Goal: Task Accomplishment & Management: Complete application form

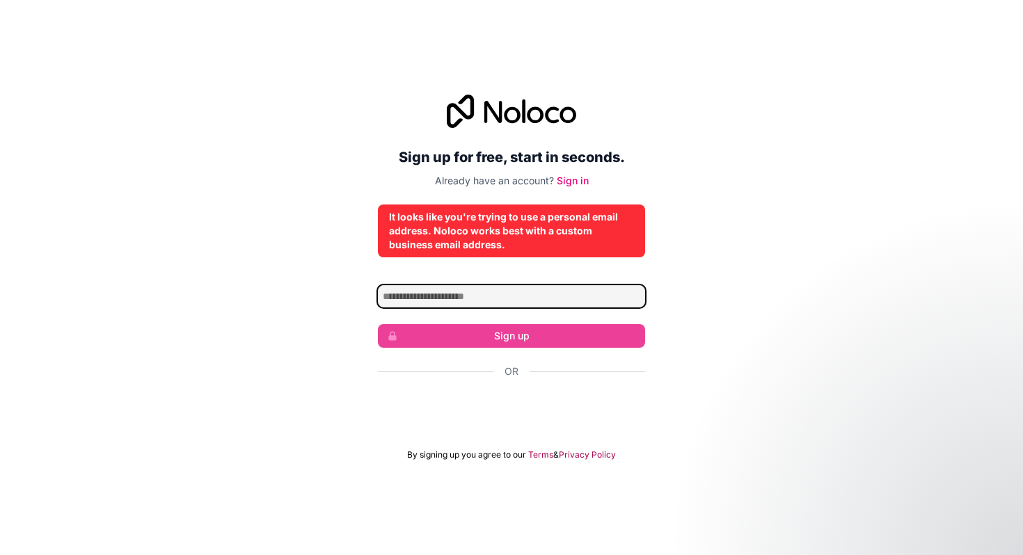
click at [561, 302] on input "Email address" at bounding box center [511, 296] width 267 height 22
type input "**********"
click at [555, 299] on input "**********" at bounding box center [511, 296] width 267 height 22
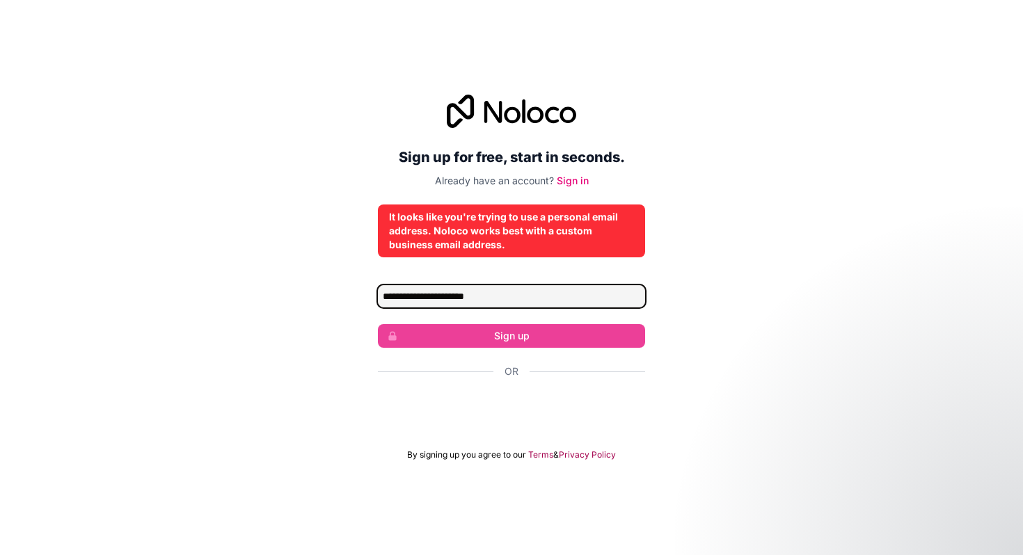
click at [429, 299] on input "**********" at bounding box center [511, 296] width 267 height 22
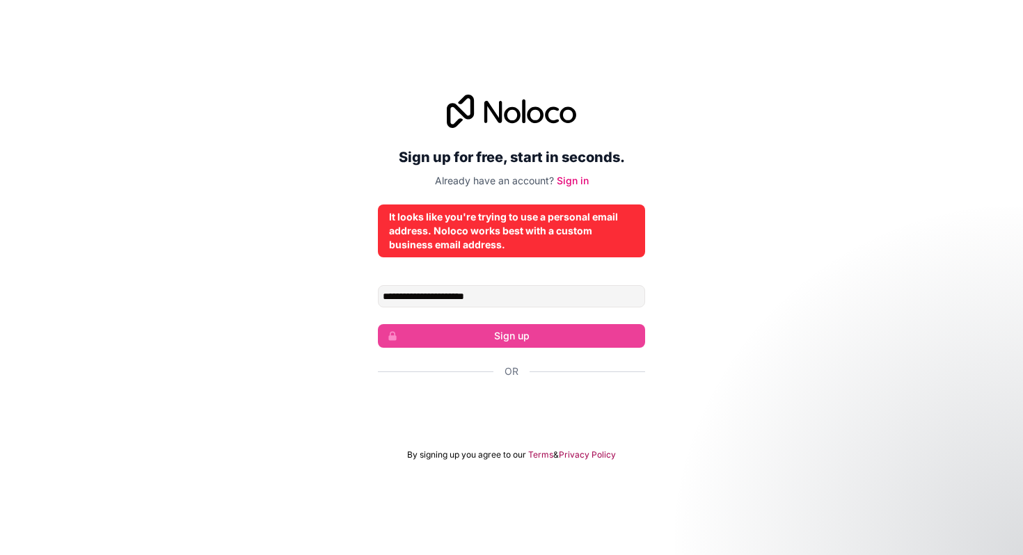
click at [747, 88] on div "**********" at bounding box center [511, 277] width 1023 height 405
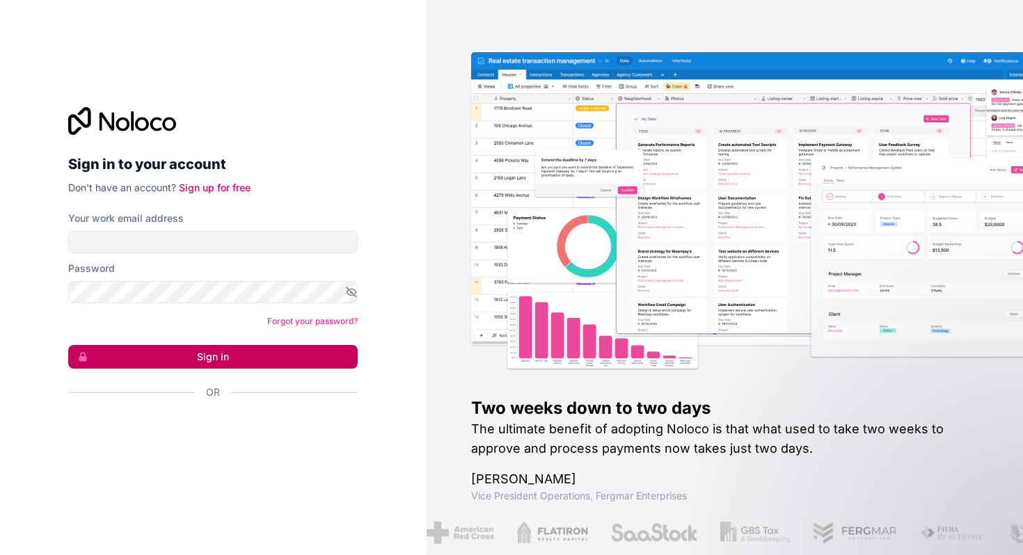
click at [228, 363] on button "Sign in" at bounding box center [212, 357] width 289 height 24
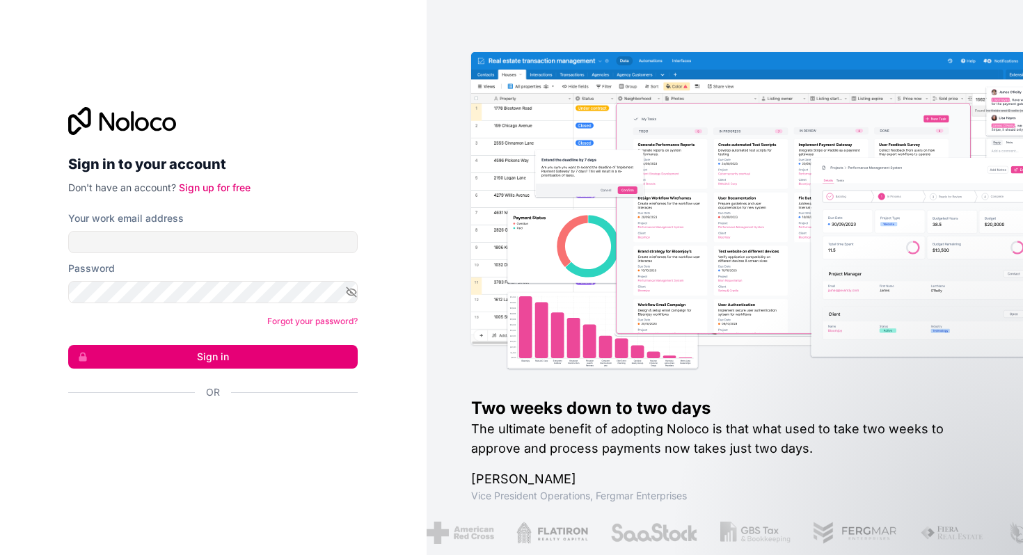
click at [382, 302] on div "Sign in to your account Don't have an account? Sign up for free Your work email…" at bounding box center [213, 277] width 427 height 555
click at [219, 188] on link "Sign up for free" at bounding box center [215, 188] width 72 height 12
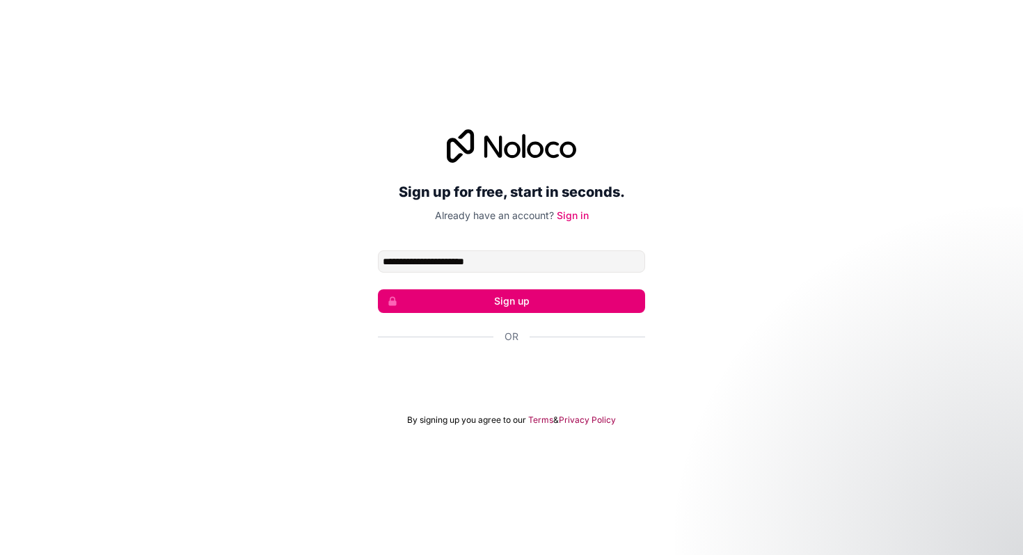
drag, startPoint x: 443, startPoint y: 261, endPoint x: 337, endPoint y: 255, distance: 106.6
click at [337, 255] on div "**********" at bounding box center [511, 277] width 1023 height 335
type input "**********"
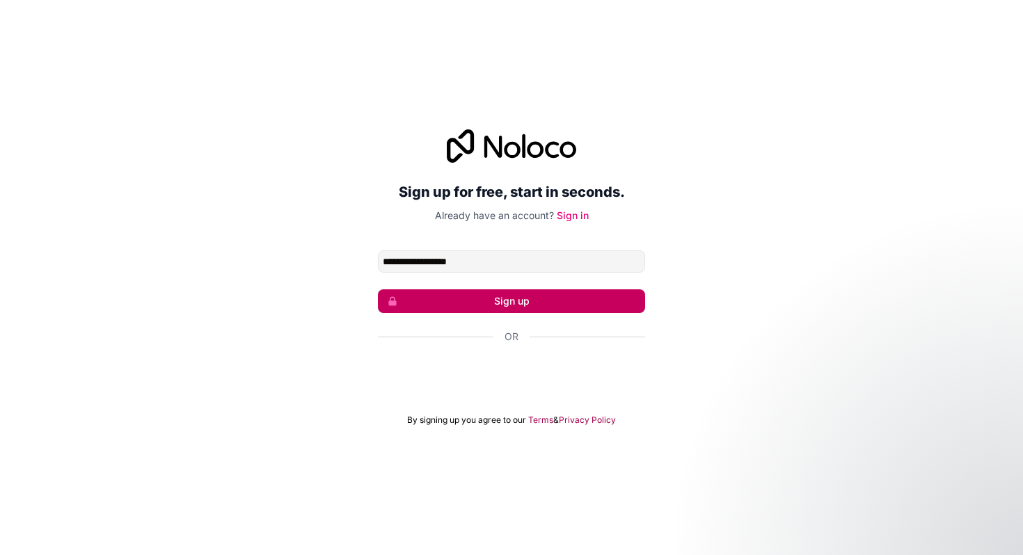
click at [472, 306] on button "Sign up" at bounding box center [511, 301] width 267 height 24
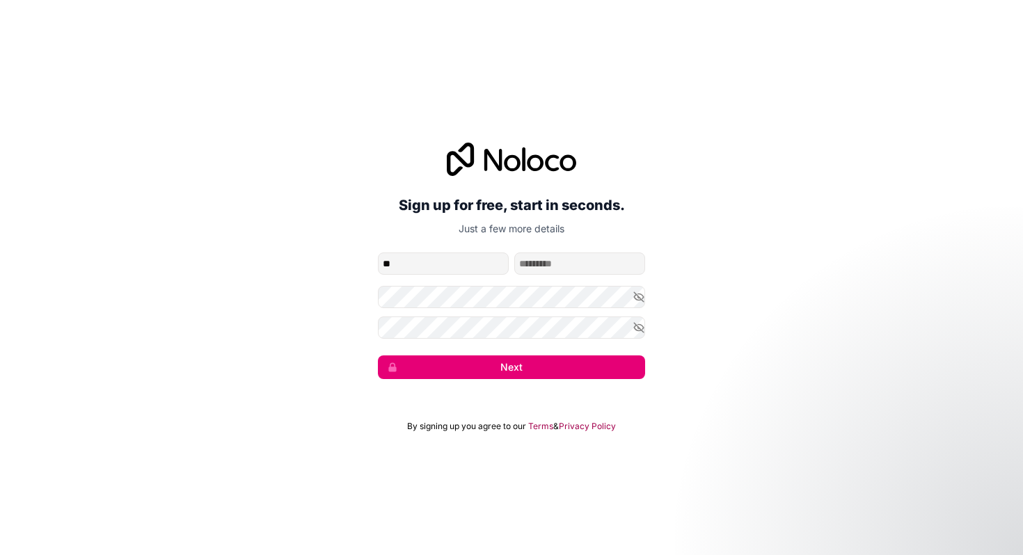
type input "*"
type input "**"
type input "*****"
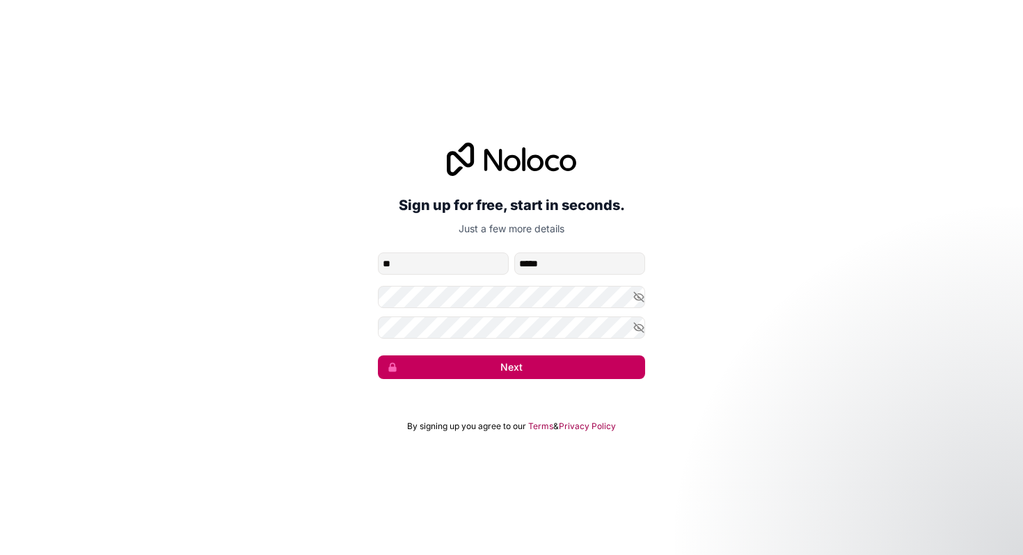
click at [449, 356] on button "Next" at bounding box center [511, 368] width 267 height 24
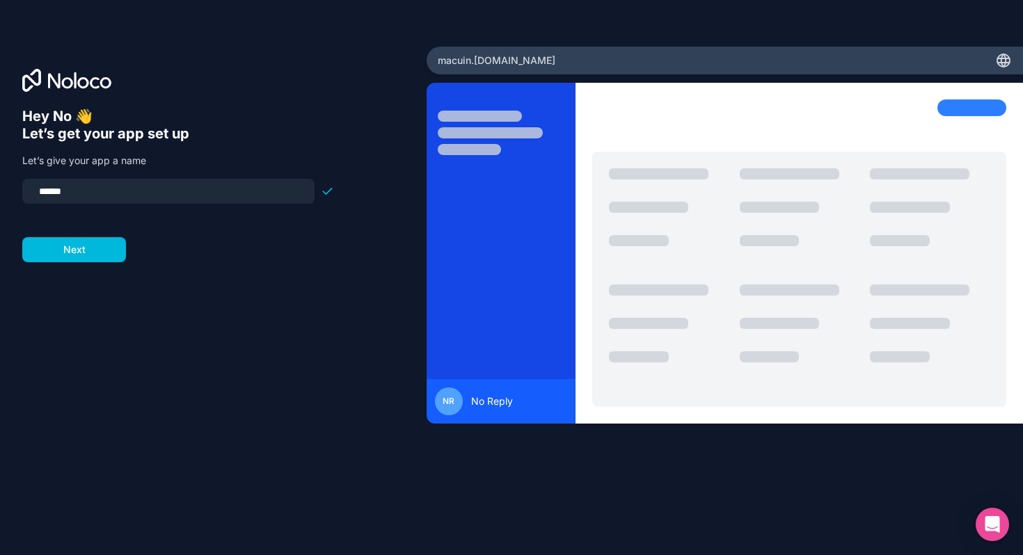
click at [141, 202] on div "******" at bounding box center [168, 191] width 292 height 25
click at [98, 245] on button "Next" at bounding box center [74, 249] width 104 height 25
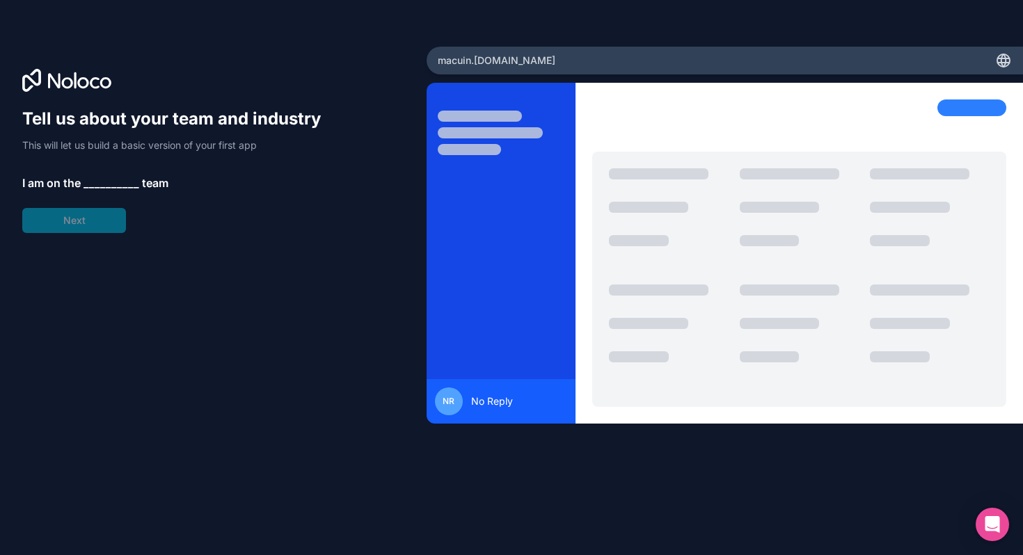
click at [104, 165] on div "Tell us about your team and industry This will let us build a basic version of …" at bounding box center [178, 170] width 312 height 125
click at [104, 182] on span "__________" at bounding box center [112, 183] width 56 height 17
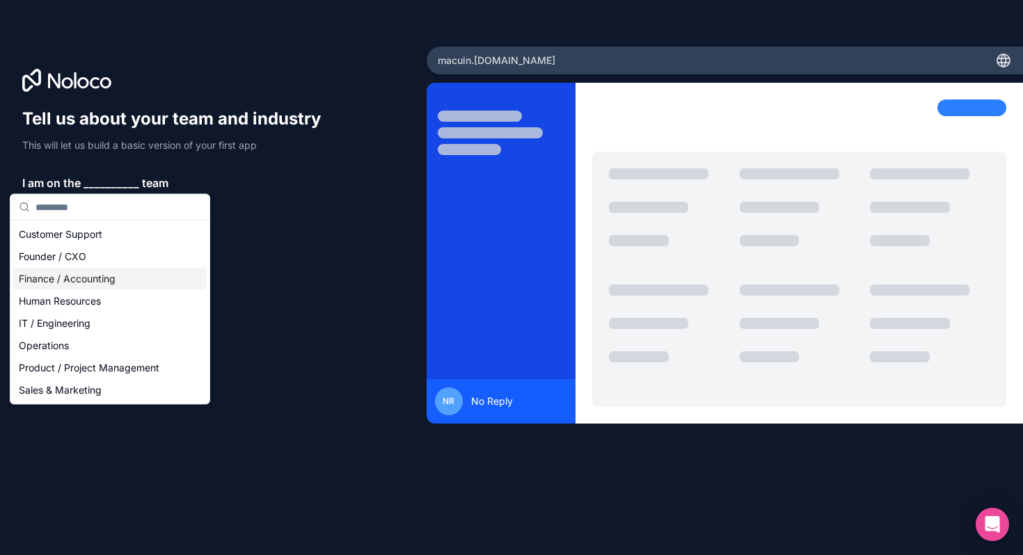
click at [79, 274] on div "Finance / Accounting" at bounding box center [109, 279] width 193 height 22
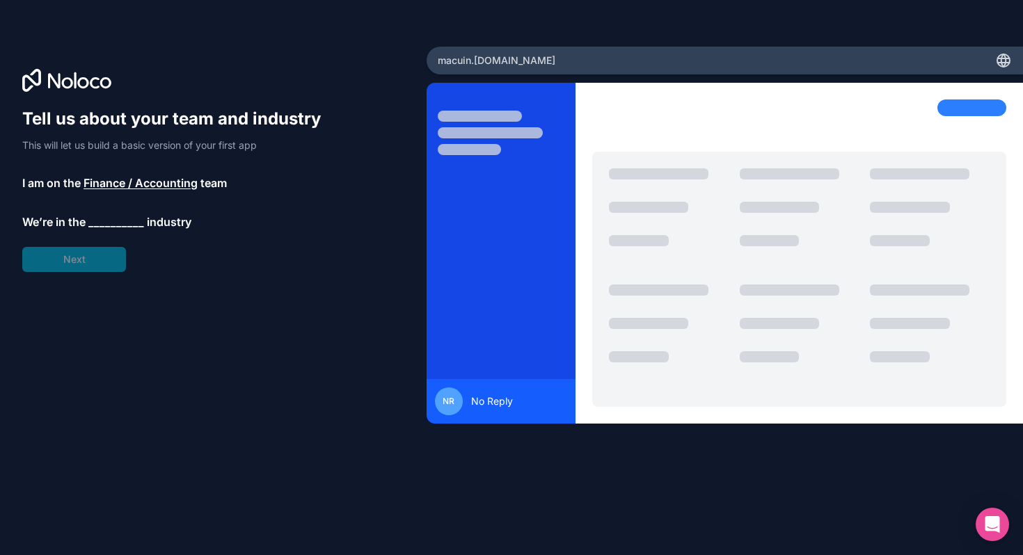
click at [114, 226] on span "__________" at bounding box center [116, 222] width 56 height 17
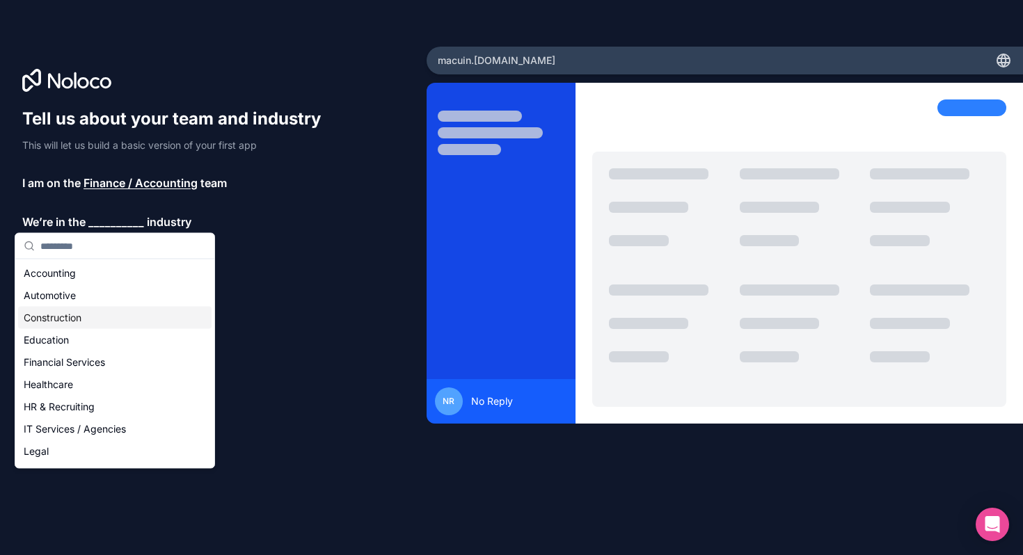
click at [98, 321] on div "Construction" at bounding box center [114, 318] width 193 height 22
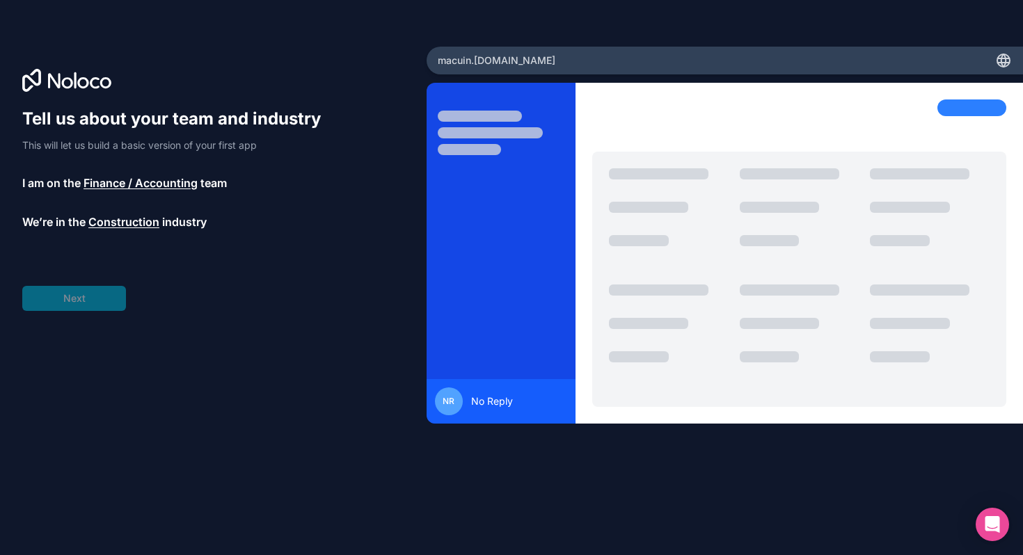
click at [72, 298] on div "Tell us about your team and industry This will let us build a basic version of …" at bounding box center [178, 209] width 312 height 203
click at [109, 257] on span "__________" at bounding box center [104, 261] width 56 height 17
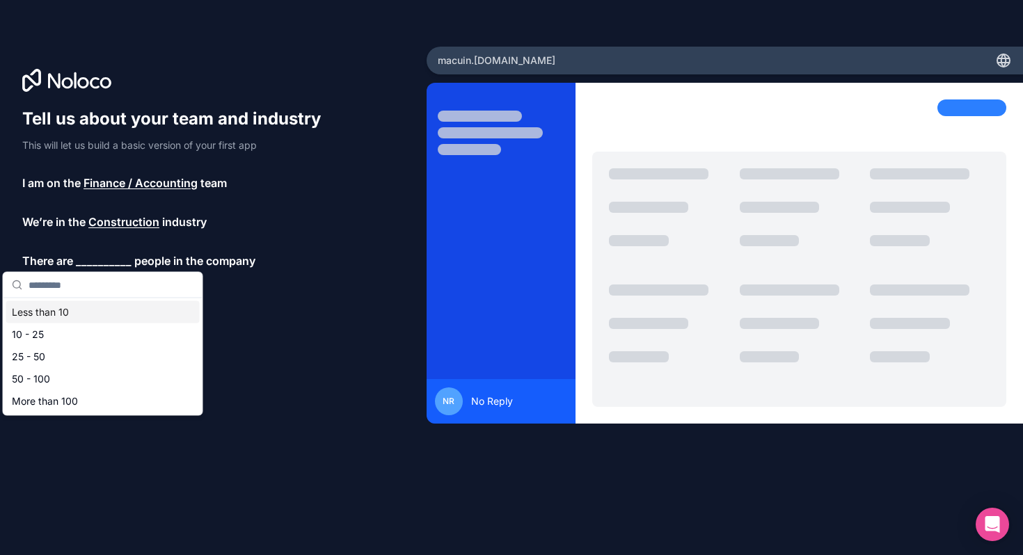
click at [86, 312] on div "Less than 10" at bounding box center [102, 312] width 193 height 22
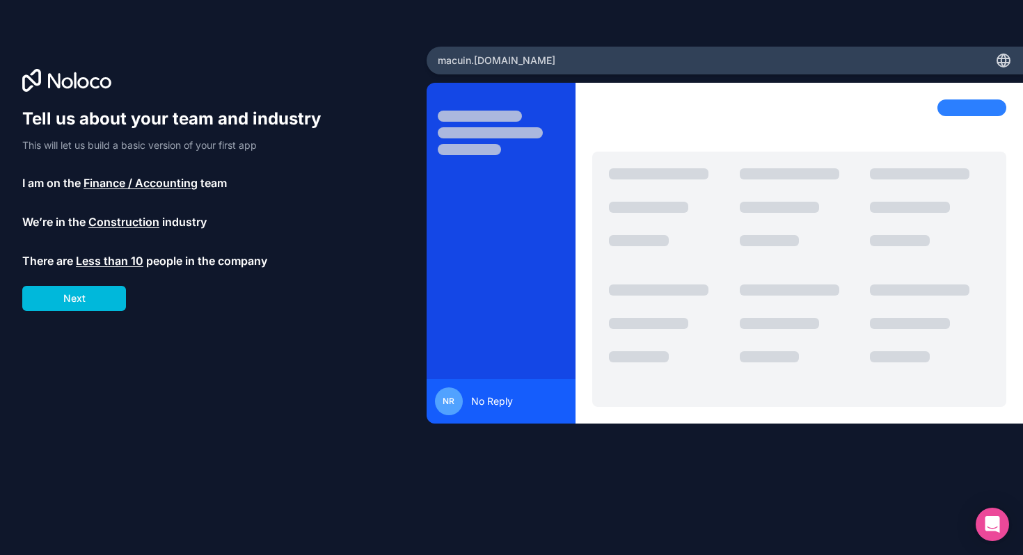
click at [86, 283] on div "Tell us about your team and industry This will let us build a basic version of …" at bounding box center [178, 209] width 312 height 203
click at [83, 296] on button "Next" at bounding box center [74, 298] width 104 height 25
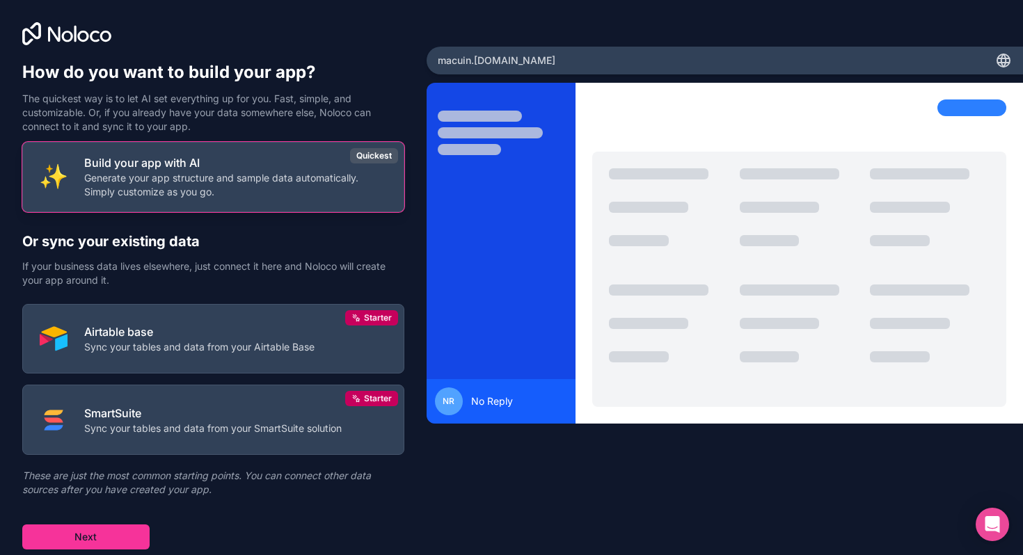
click at [189, 175] on p "Generate your app structure and sample data automatically. Simply customize as …" at bounding box center [235, 185] width 303 height 28
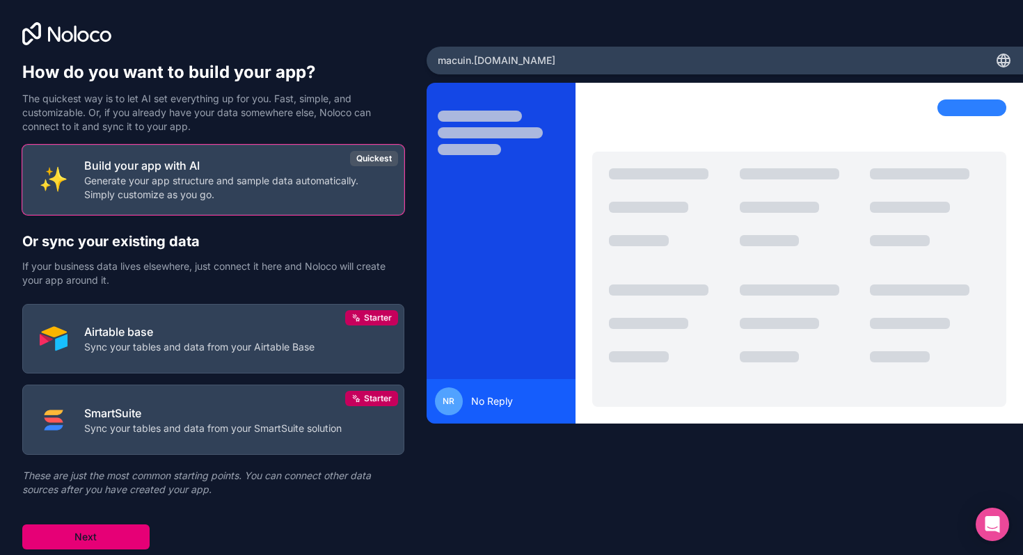
click at [100, 541] on button "Next" at bounding box center [85, 537] width 127 height 25
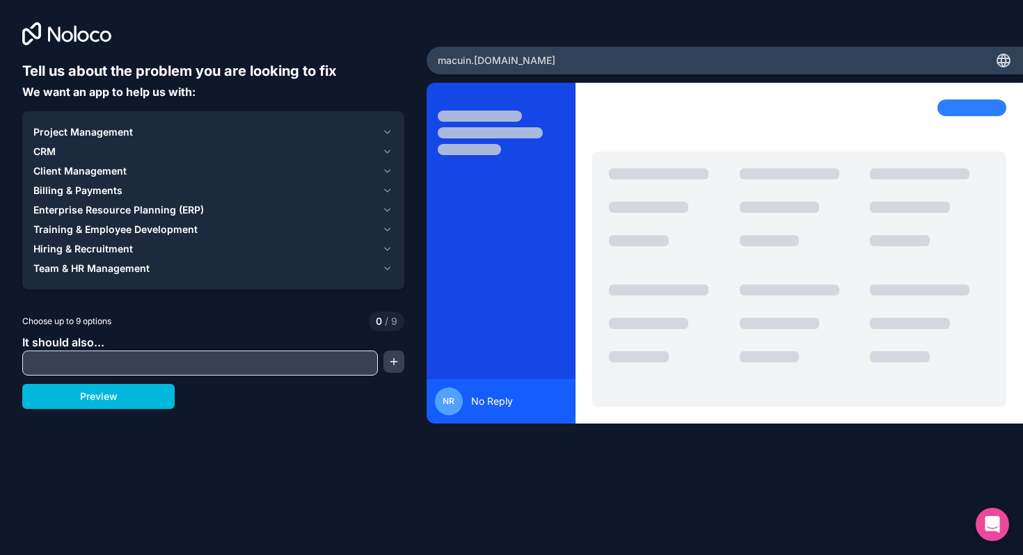
click at [74, 132] on span "Project Management" at bounding box center [83, 132] width 100 height 14
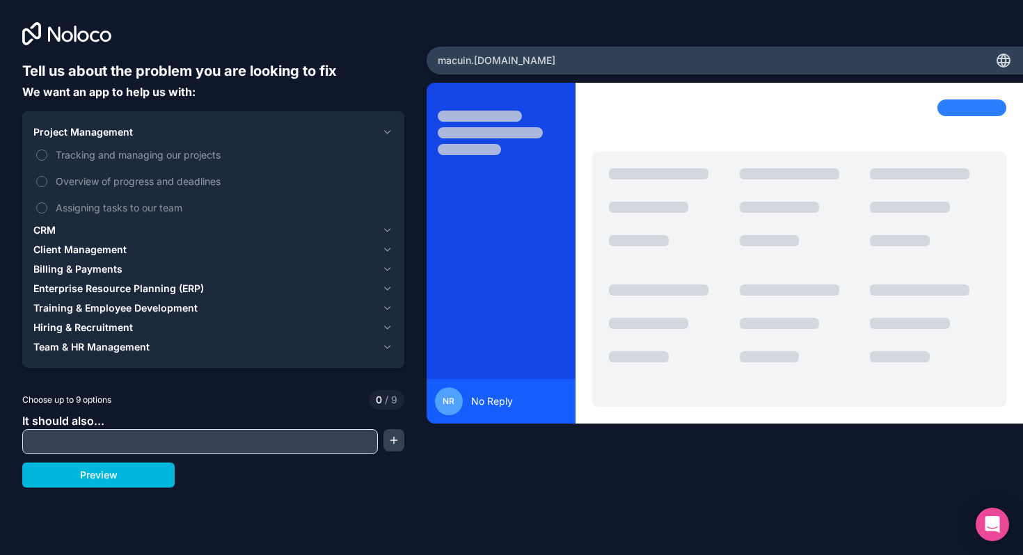
click at [65, 150] on span "Tracking and managing our projects" at bounding box center [223, 155] width 335 height 15
click at [47, 150] on button "Tracking and managing our projects" at bounding box center [41, 155] width 11 height 11
click at [65, 176] on span "Overview of progress and deadlines" at bounding box center [223, 181] width 335 height 15
click at [47, 176] on button "Overview of progress and deadlines" at bounding box center [41, 181] width 11 height 11
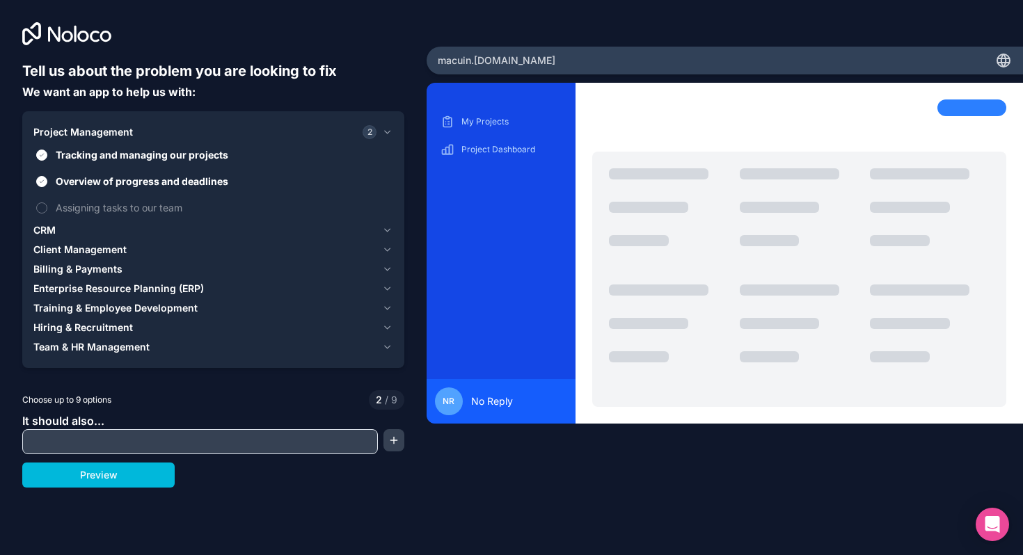
click at [67, 208] on span "Assigning tasks to our team" at bounding box center [223, 207] width 335 height 15
click at [47, 208] on button "Assigning tasks to our team" at bounding box center [41, 207] width 11 height 11
click at [38, 228] on span "CRM" at bounding box center [44, 230] width 22 height 14
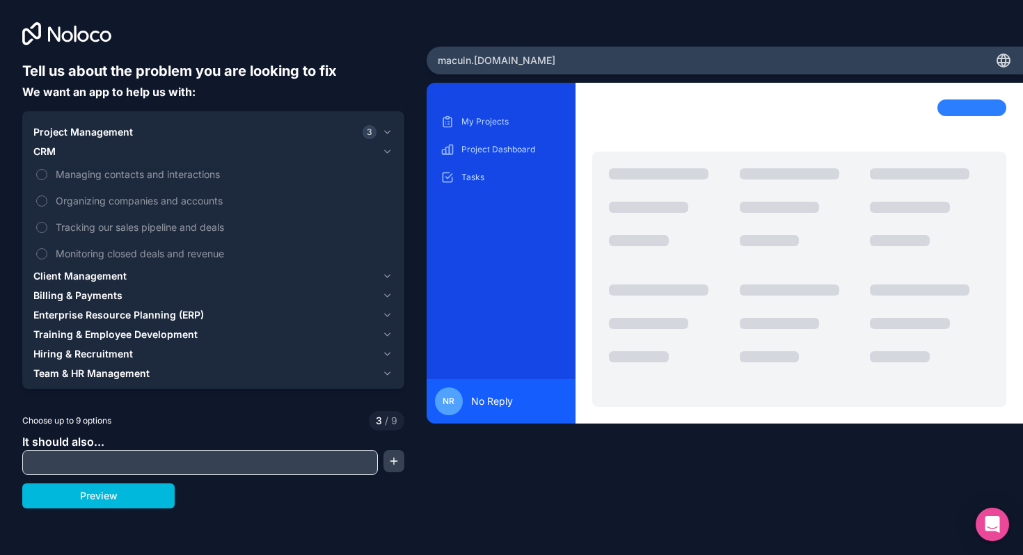
click at [102, 179] on span "Managing contacts and interactions" at bounding box center [223, 174] width 335 height 15
click at [47, 179] on button "Managing contacts and interactions" at bounding box center [41, 174] width 11 height 11
click at [97, 196] on span "Organizing companies and accounts" at bounding box center [223, 200] width 335 height 15
click at [47, 196] on button "Organizing companies and accounts" at bounding box center [41, 201] width 11 height 11
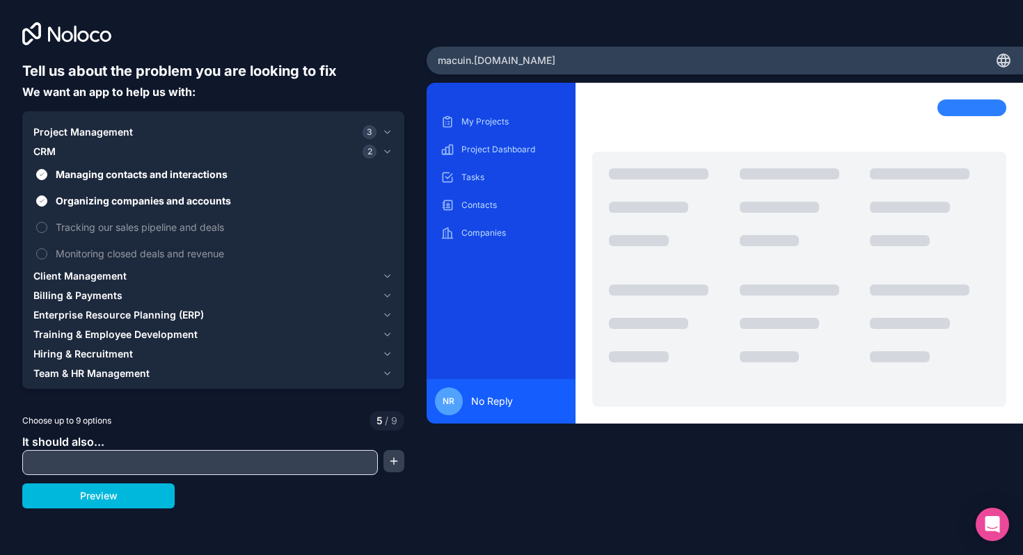
click at [100, 234] on label "Tracking our sales pipeline and deals" at bounding box center [213, 227] width 360 height 26
click at [47, 233] on button "Tracking our sales pipeline and deals" at bounding box center [41, 227] width 11 height 11
click at [97, 251] on span "Monitoring closed deals and revenue" at bounding box center [223, 253] width 335 height 15
click at [47, 251] on button "Monitoring closed deals and revenue" at bounding box center [41, 253] width 11 height 11
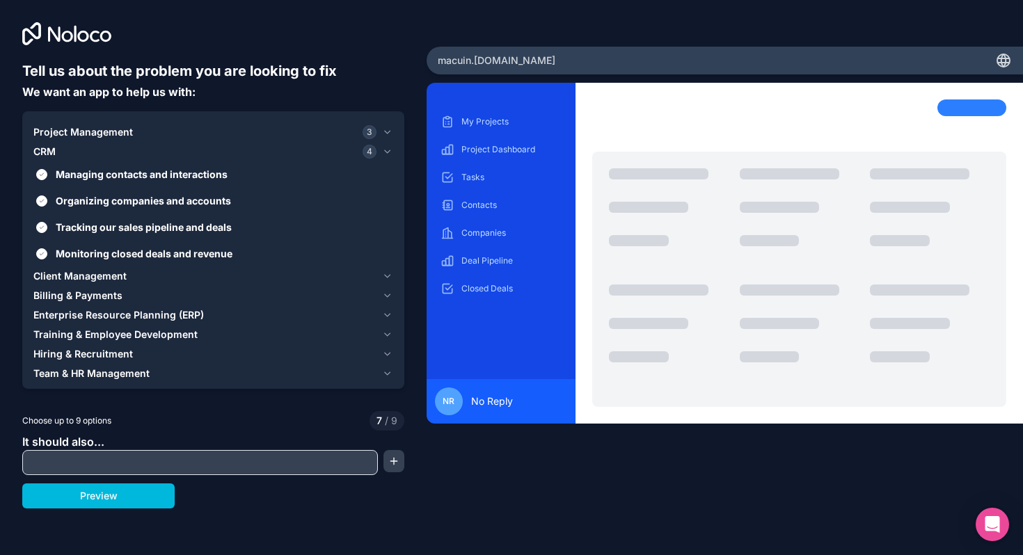
click at [94, 271] on span "Client Management" at bounding box center [79, 276] width 93 height 14
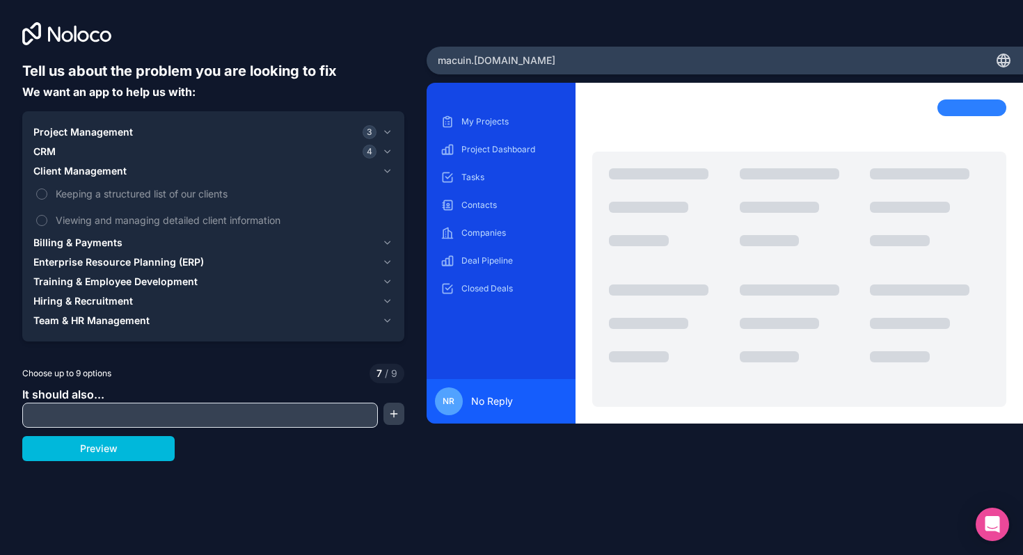
click at [103, 152] on div "CRM 4" at bounding box center [204, 152] width 343 height 14
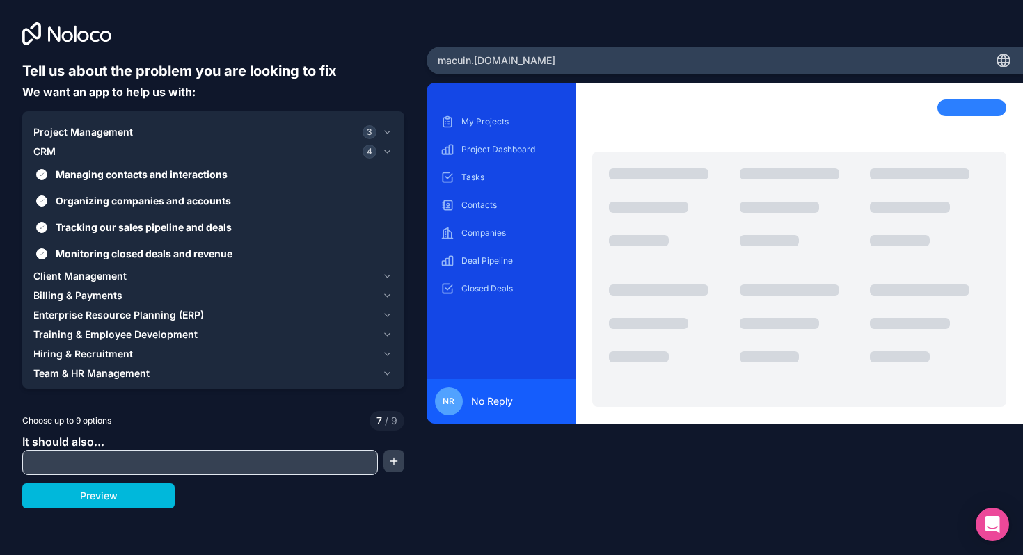
click at [92, 175] on span "Managing contacts and interactions" at bounding box center [223, 174] width 335 height 15
click at [47, 175] on button "Managing contacts and interactions" at bounding box center [41, 174] width 11 height 11
click at [88, 195] on span "Organizing companies and accounts" at bounding box center [223, 200] width 335 height 15
click at [47, 196] on button "Organizing companies and accounts" at bounding box center [41, 201] width 11 height 11
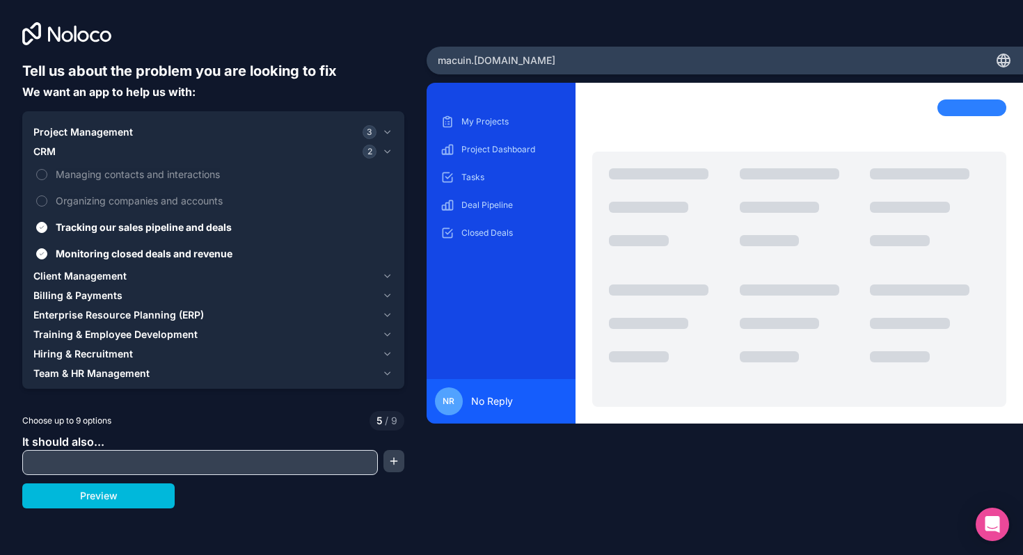
click at [87, 227] on span "Tracking our sales pipeline and deals" at bounding box center [223, 227] width 335 height 15
click at [47, 227] on button "Tracking our sales pipeline and deals" at bounding box center [41, 227] width 11 height 11
click at [87, 244] on label "Monitoring closed deals and revenue" at bounding box center [213, 254] width 360 height 26
click at [47, 248] on button "Monitoring closed deals and revenue" at bounding box center [41, 253] width 11 height 11
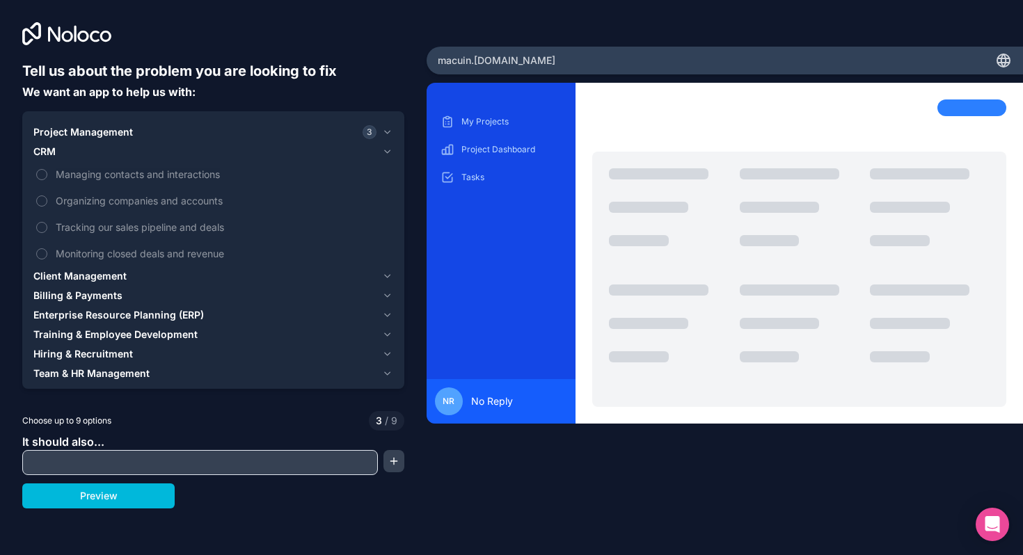
click at [49, 159] on button "CRM" at bounding box center [213, 151] width 360 height 19
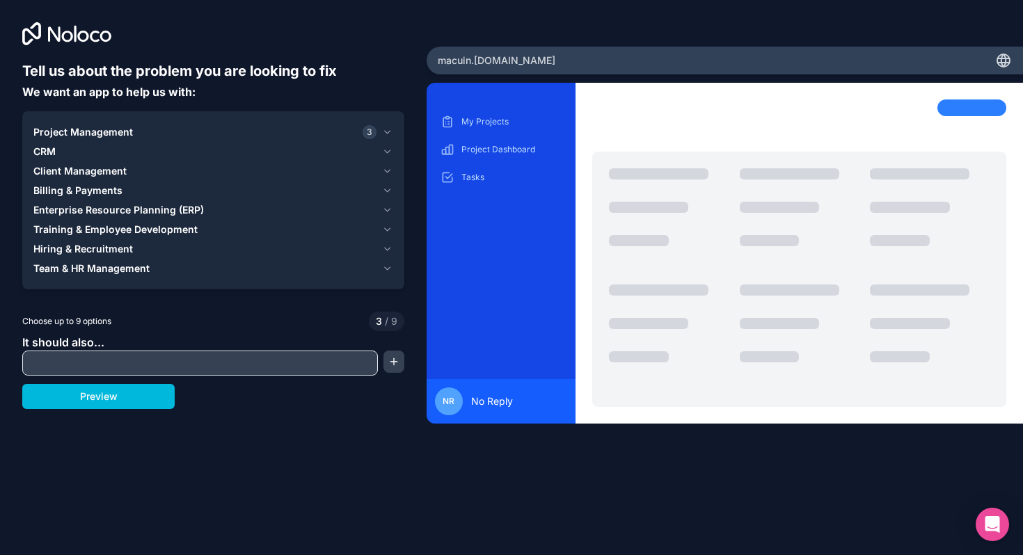
click at [76, 167] on span "Client Management" at bounding box center [79, 171] width 93 height 14
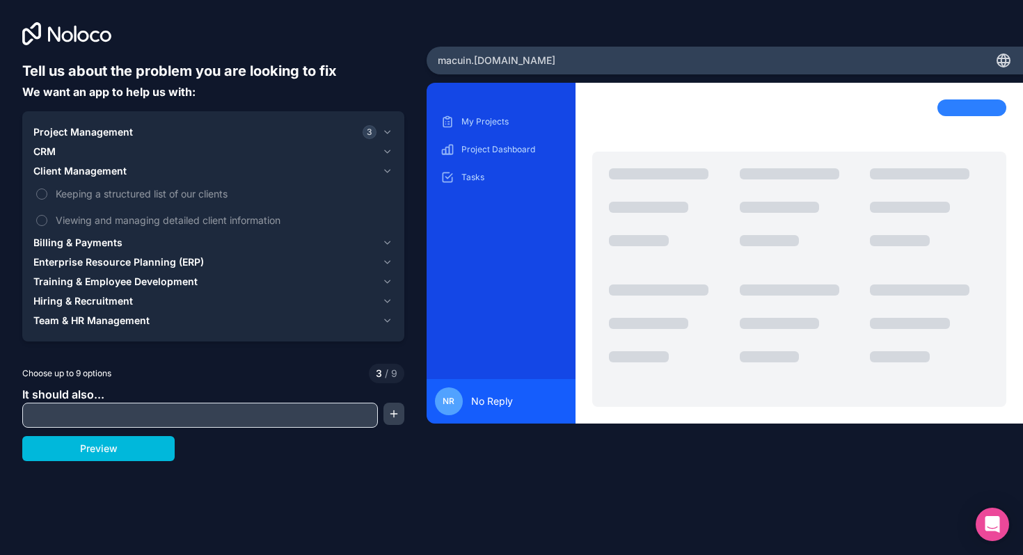
click at [89, 186] on span "Keeping a structured list of our clients" at bounding box center [223, 193] width 335 height 15
click at [47, 189] on button "Keeping a structured list of our clients" at bounding box center [41, 194] width 11 height 11
click at [96, 216] on span "Viewing and managing detailed client information" at bounding box center [223, 220] width 335 height 15
click at [47, 216] on button "Viewing and managing detailed client information" at bounding box center [41, 220] width 11 height 11
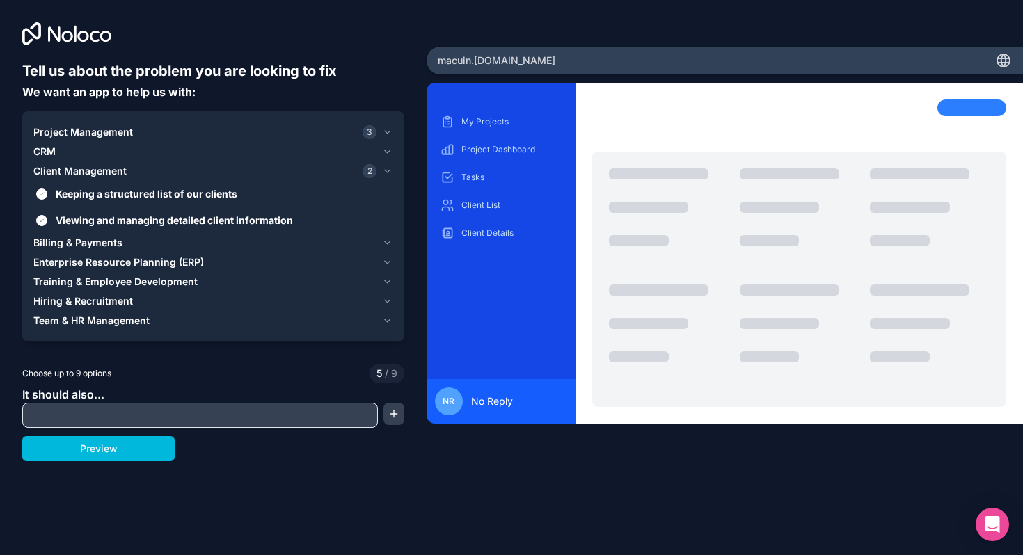
click at [97, 245] on span "Billing & Payments" at bounding box center [77, 243] width 89 height 14
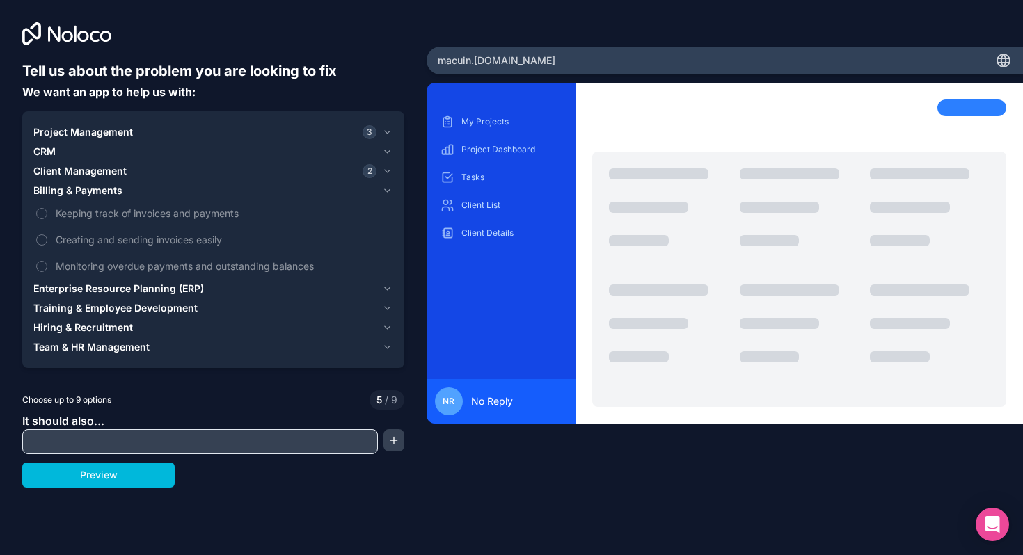
click at [116, 209] on span "Keeping track of invoices and payments" at bounding box center [223, 213] width 335 height 15
click at [47, 209] on button "Keeping track of invoices and payments" at bounding box center [41, 213] width 11 height 11
click at [111, 235] on span "Creating and sending invoices easily" at bounding box center [223, 239] width 335 height 15
click at [47, 235] on button "Creating and sending invoices easily" at bounding box center [41, 239] width 11 height 11
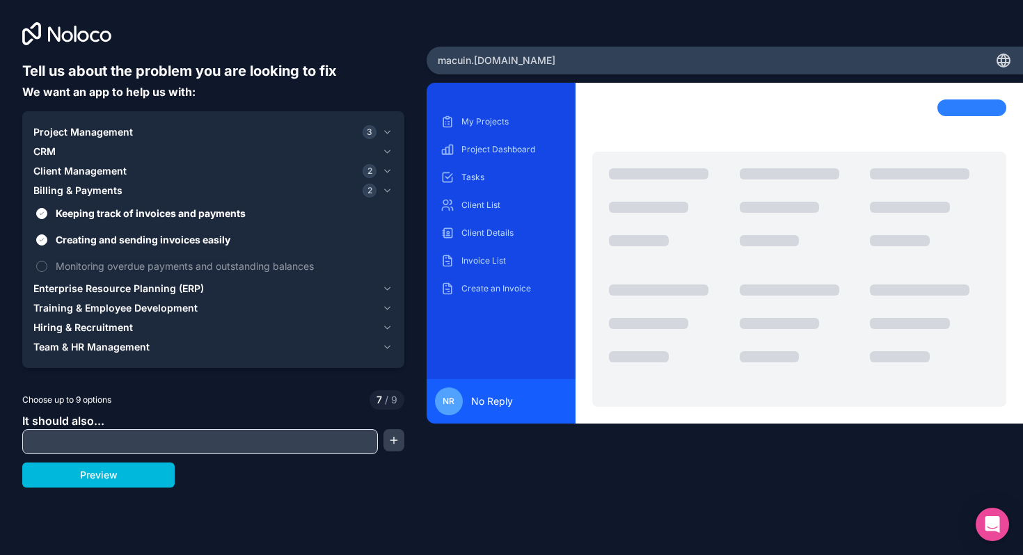
click at [109, 262] on span "Monitoring overdue payments and outstanding balances" at bounding box center [223, 266] width 335 height 15
click at [47, 262] on button "Monitoring overdue payments and outstanding balances" at bounding box center [41, 266] width 11 height 11
click at [81, 295] on span "Enterprise Resource Planning (ERP)" at bounding box center [118, 289] width 170 height 14
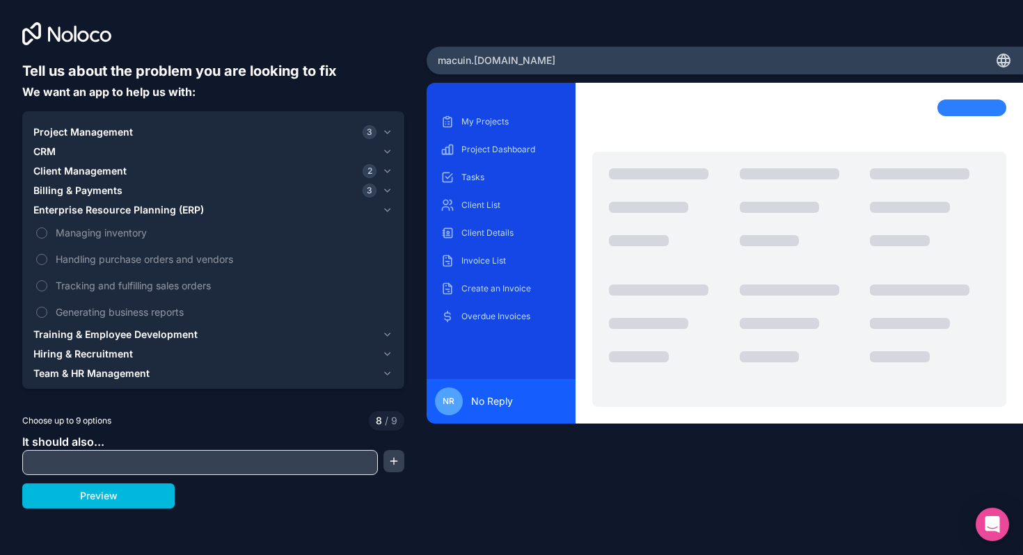
click at [92, 333] on span "Training & Employee Development" at bounding box center [115, 335] width 164 height 14
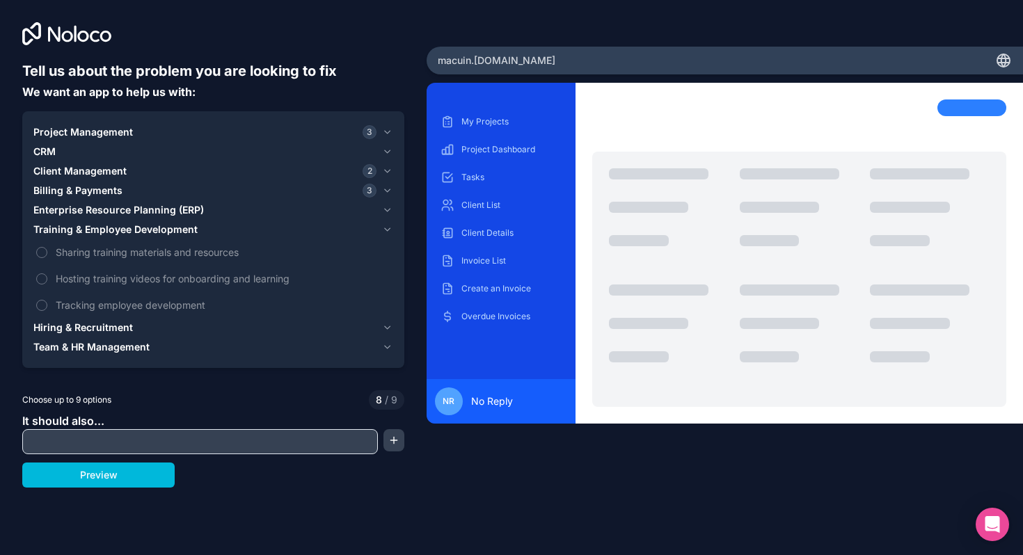
click at [151, 257] on span "Sharing training materials and resources" at bounding box center [223, 252] width 335 height 15
click at [47, 257] on button "Sharing training materials and resources" at bounding box center [41, 252] width 11 height 11
click at [151, 278] on span "Hosting training videos for onboarding and learning" at bounding box center [223, 278] width 335 height 15
click at [140, 305] on span "Tracking employee development" at bounding box center [223, 305] width 335 height 15
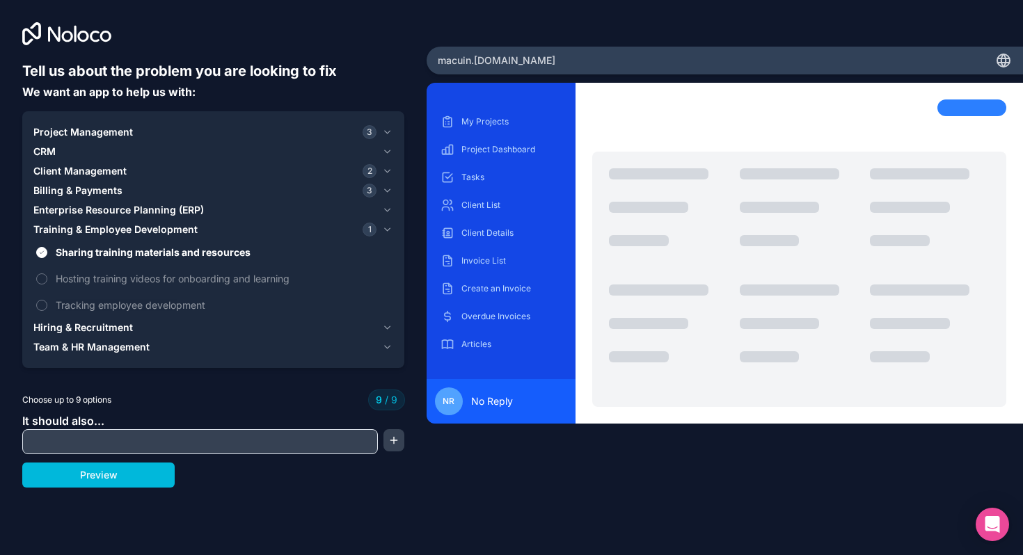
click at [140, 305] on span "Tracking employee development" at bounding box center [223, 305] width 335 height 15
click at [119, 325] on span "Hiring & Recruitment" at bounding box center [83, 328] width 100 height 14
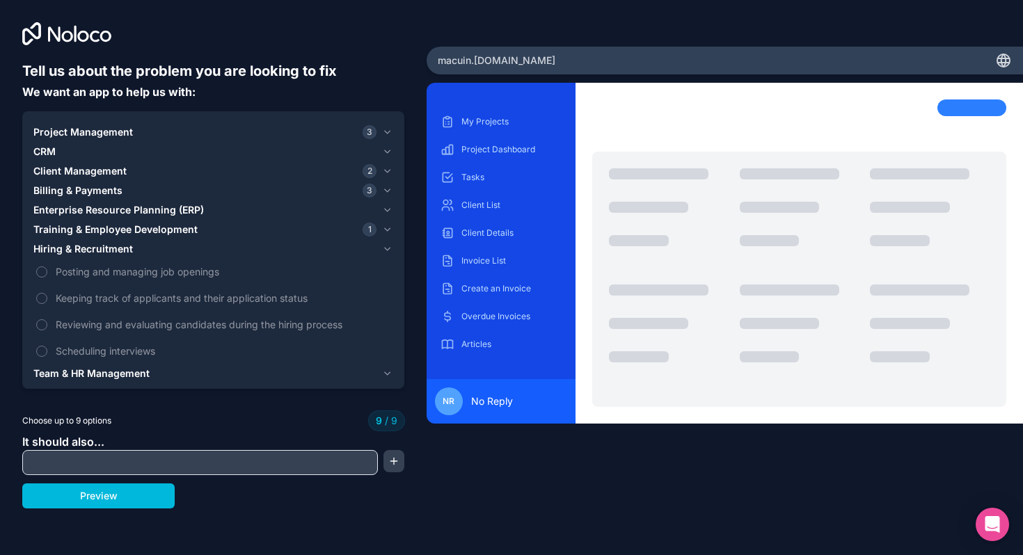
click at [143, 273] on span "Posting and managing job openings" at bounding box center [223, 271] width 335 height 15
click at [140, 278] on span "Posting and managing job openings" at bounding box center [223, 271] width 335 height 15
click at [97, 189] on span "Billing & Payments" at bounding box center [77, 191] width 89 height 14
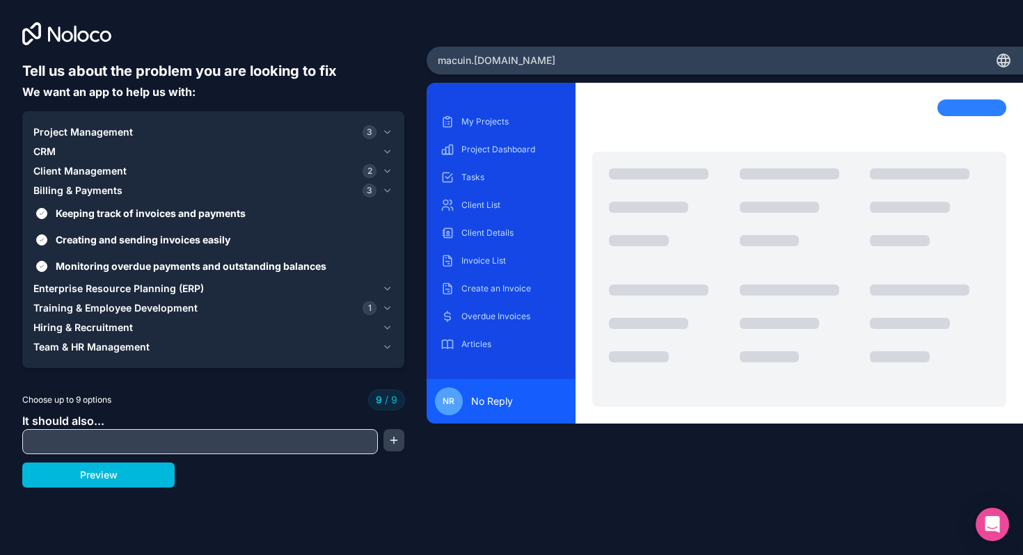
click at [92, 214] on span "Keeping track of invoices and payments" at bounding box center [223, 213] width 335 height 15
click at [47, 214] on button "Keeping track of invoices and payments" at bounding box center [41, 213] width 11 height 11
click at [91, 226] on div "Keeping track of invoices and payments Creating and sending invoices easily Mon…" at bounding box center [213, 239] width 360 height 79
click at [90, 235] on span "Creating and sending invoices easily" at bounding box center [223, 239] width 335 height 15
click at [47, 235] on button "Creating and sending invoices easily" at bounding box center [41, 239] width 11 height 11
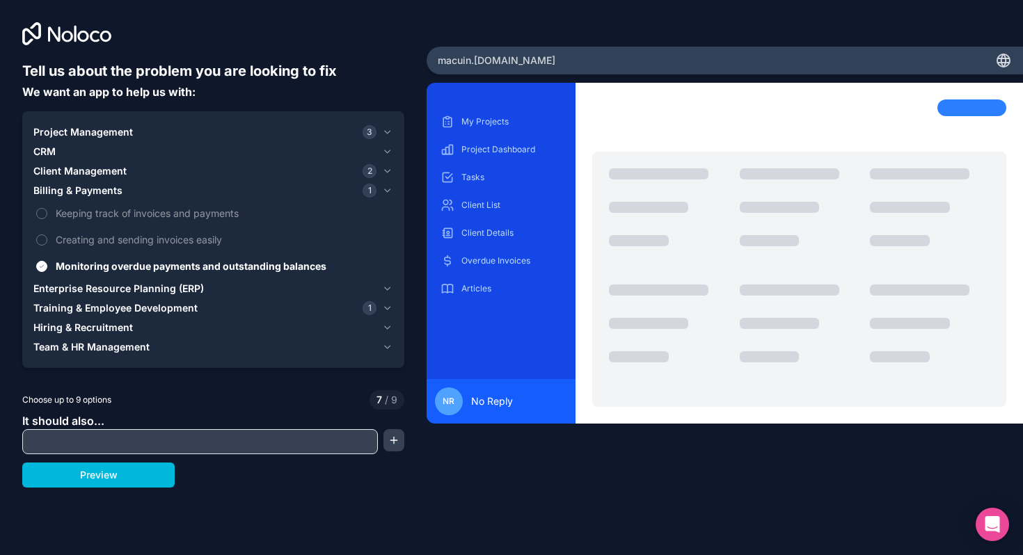
click at [88, 257] on label "Monitoring overdue payments and outstanding balances" at bounding box center [213, 266] width 360 height 26
click at [47, 261] on button "Monitoring overdue payments and outstanding balances" at bounding box center [41, 266] width 11 height 11
click at [81, 333] on span "Hiring & Recruitment" at bounding box center [83, 328] width 100 height 14
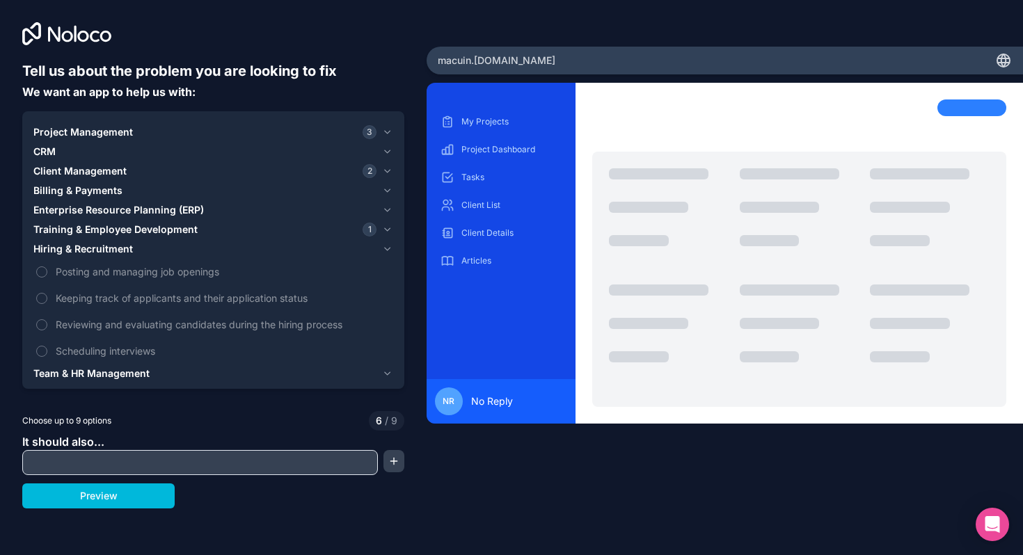
click at [141, 272] on span "Posting and managing job openings" at bounding box center [223, 271] width 335 height 15
click at [47, 272] on button "Posting and managing job openings" at bounding box center [41, 272] width 11 height 11
click at [135, 304] on span "Keeping track of applicants and their application status" at bounding box center [223, 298] width 335 height 15
click at [47, 304] on button "Keeping track of applicants and their application status" at bounding box center [41, 298] width 11 height 11
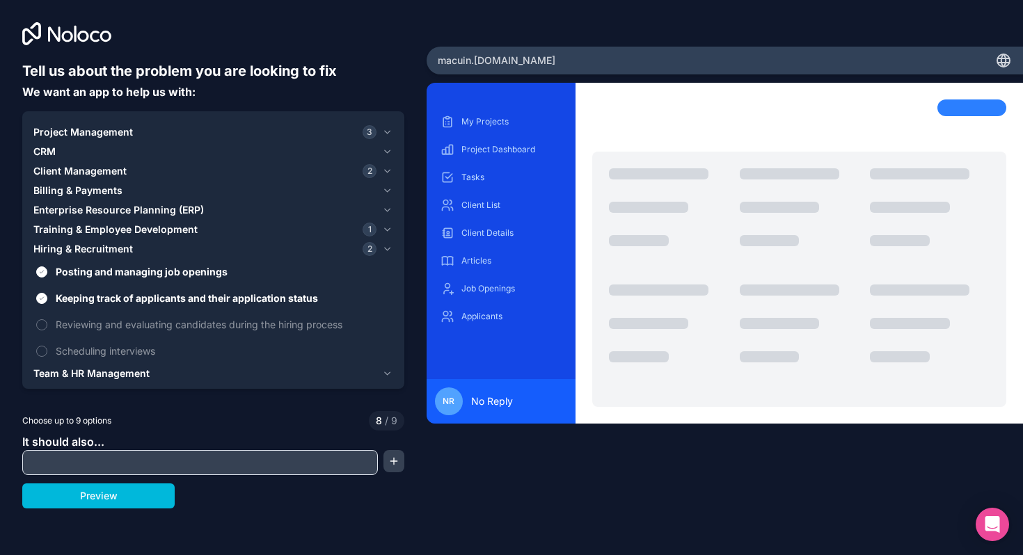
click at [131, 332] on label "Reviewing and evaluating candidates during the hiring process" at bounding box center [213, 325] width 360 height 26
click at [47, 331] on button "Reviewing and evaluating candidates during the hiring process" at bounding box center [41, 324] width 11 height 11
click at [119, 351] on span "Scheduling interviews" at bounding box center [223, 351] width 335 height 15
click at [106, 371] on span "Team & HR Management" at bounding box center [91, 374] width 116 height 14
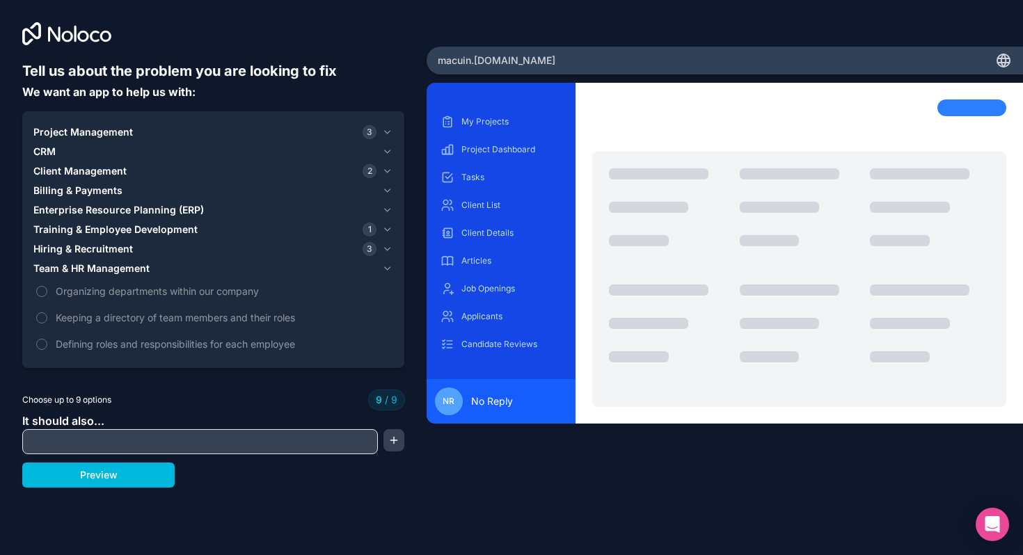
click at [77, 255] on span "Hiring & Recruitment" at bounding box center [83, 249] width 100 height 14
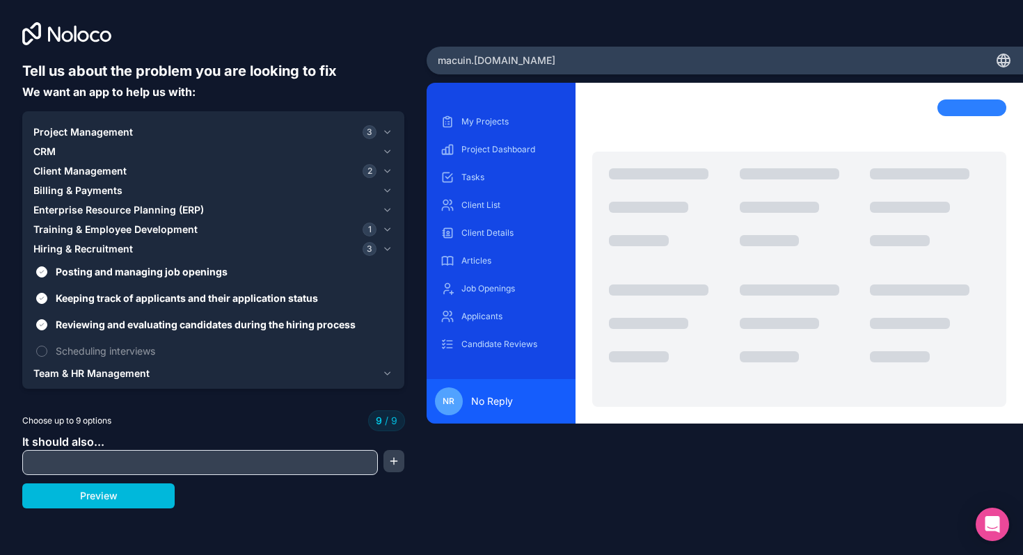
click at [113, 223] on span "Training & Employee Development" at bounding box center [115, 230] width 164 height 14
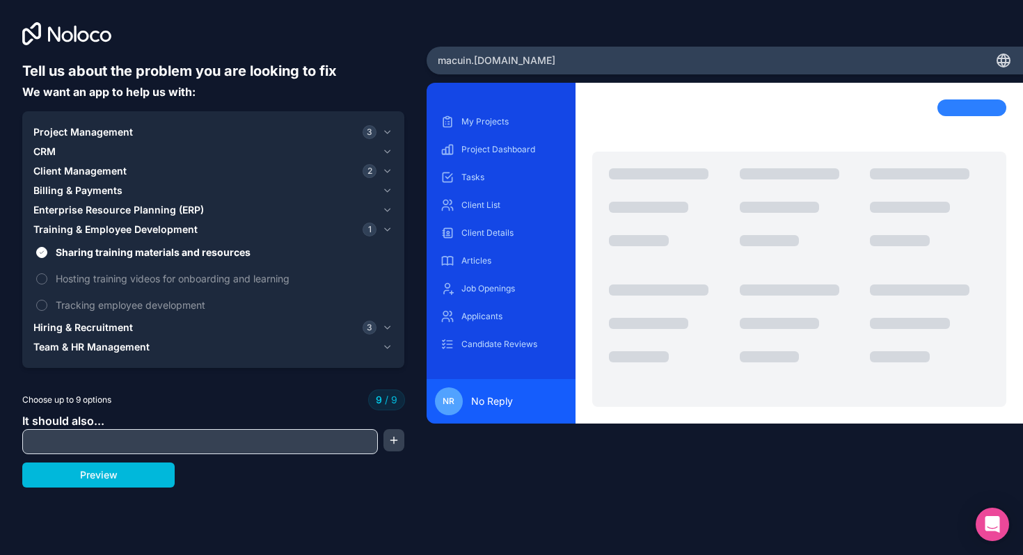
click at [109, 253] on span "Sharing training materials and resources" at bounding box center [223, 252] width 335 height 15
click at [47, 253] on button "Sharing training materials and resources" at bounding box center [41, 252] width 11 height 11
click at [73, 344] on span "Team & HR Management" at bounding box center [91, 347] width 116 height 14
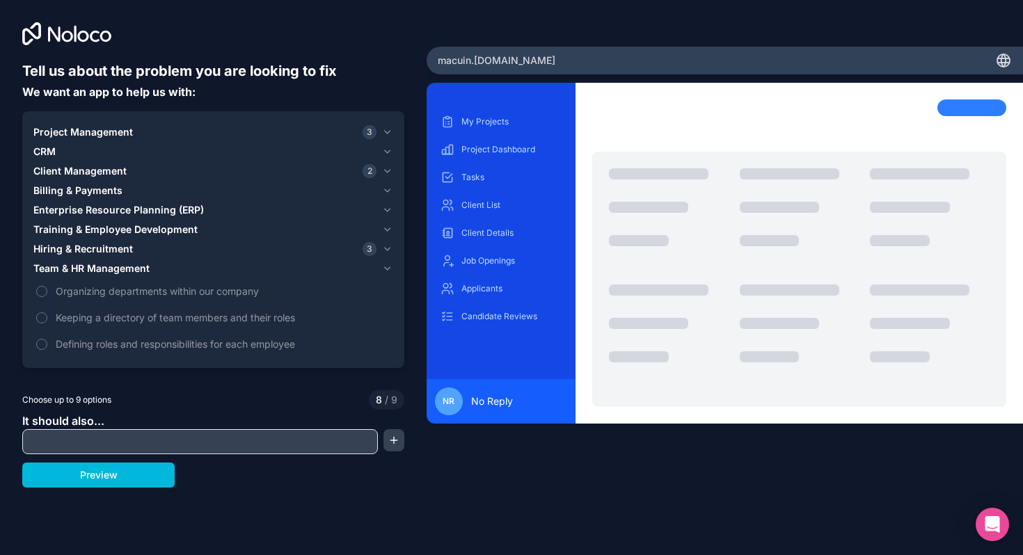
click at [77, 316] on span "Keeping a directory of team members and their roles" at bounding box center [223, 317] width 335 height 15
click at [47, 316] on button "Keeping a directory of team members and their roles" at bounding box center [41, 317] width 11 height 11
click at [94, 436] on input "text" at bounding box center [200, 441] width 349 height 19
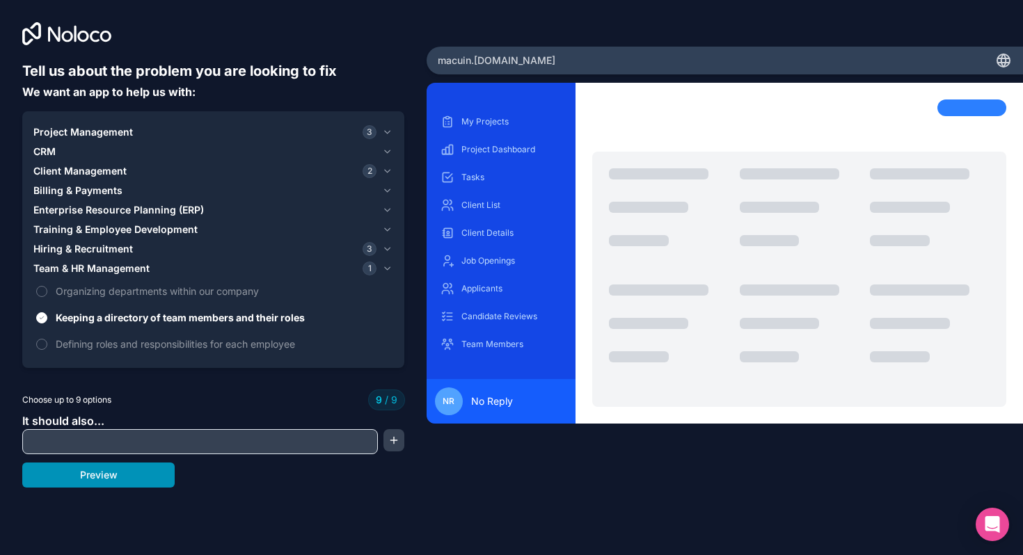
click at [95, 479] on button "Preview" at bounding box center [98, 475] width 152 height 25
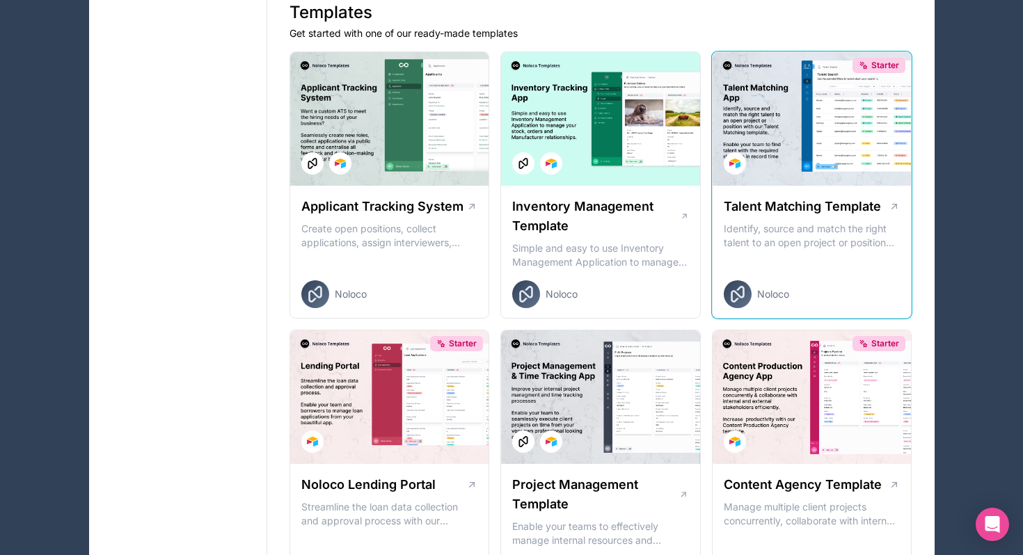
scroll to position [310, 0]
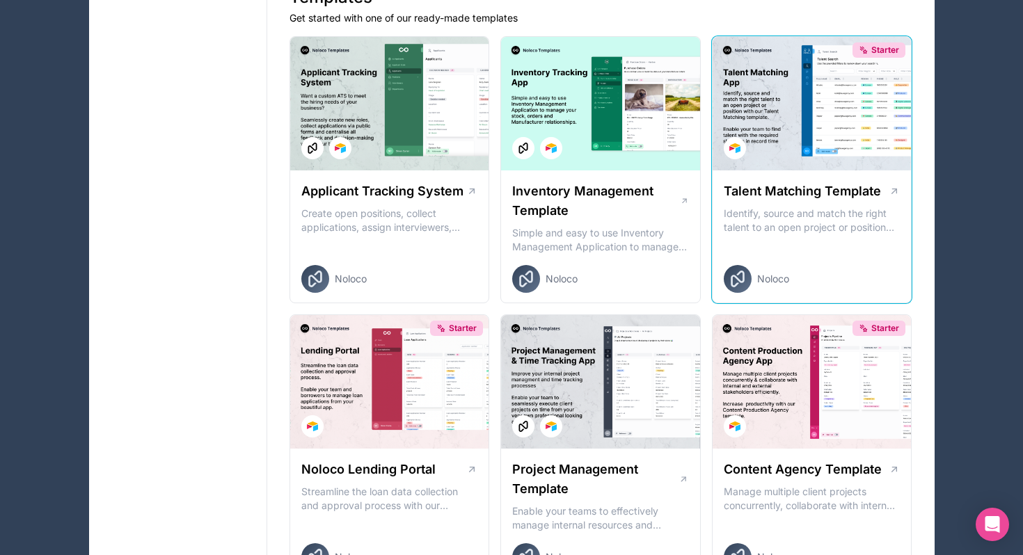
click at [800, 128] on div "Starter" at bounding box center [812, 104] width 199 height 134
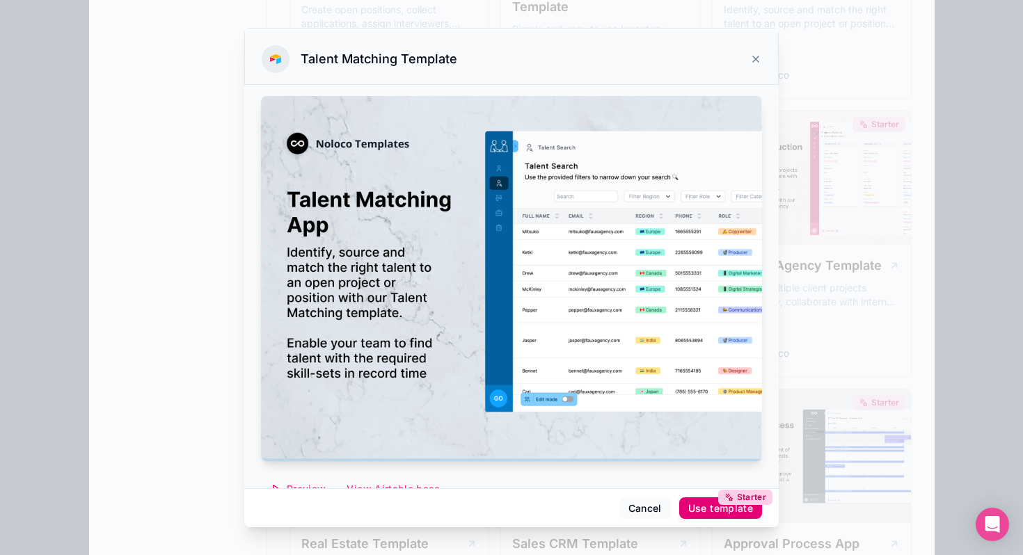
click at [706, 509] on div "Starter Use template" at bounding box center [720, 508] width 65 height 13
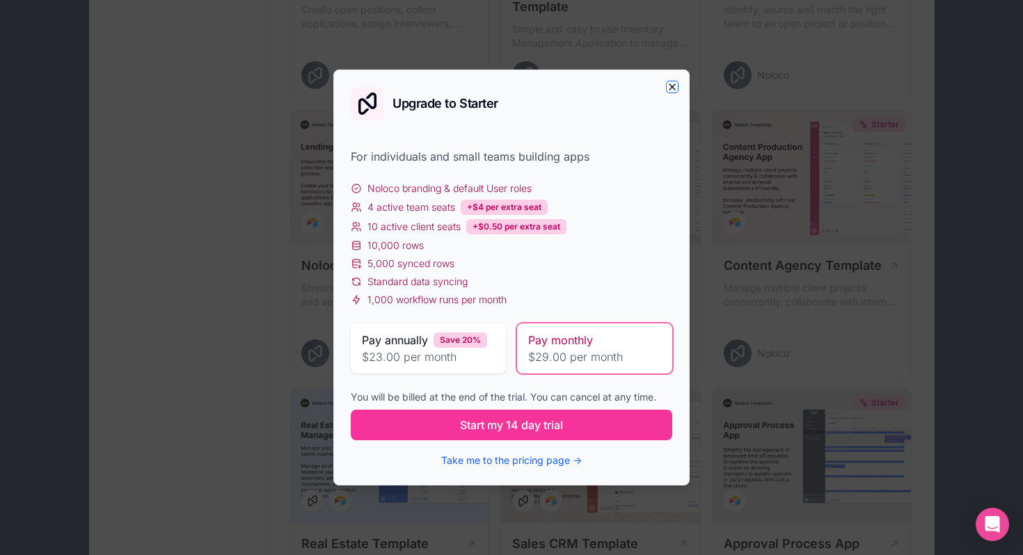
click at [667, 87] on icon "button" at bounding box center [672, 86] width 11 height 11
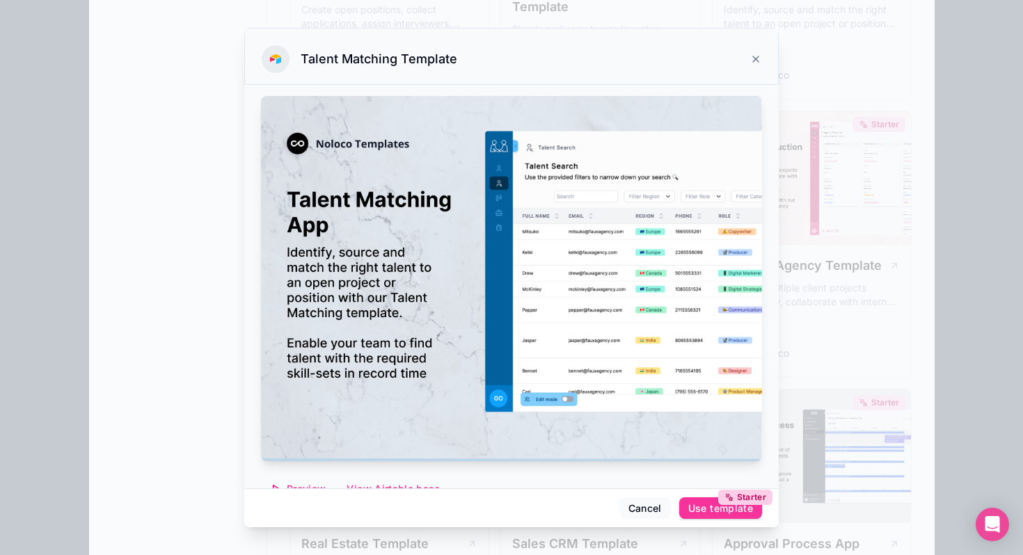
click at [157, 93] on div at bounding box center [511, 277] width 1023 height 555
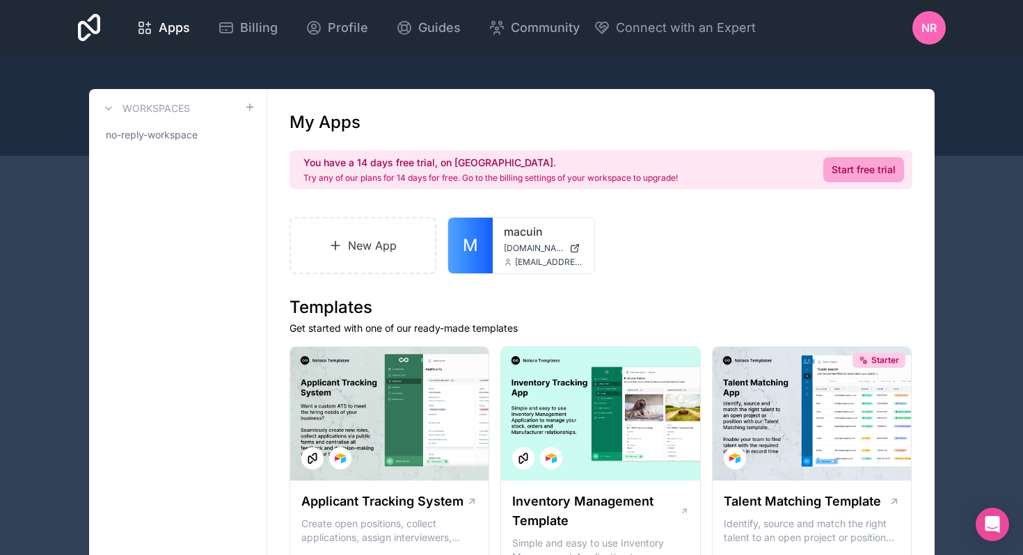
click at [16, 122] on div at bounding box center [511, 106] width 1023 height 100
click at [145, 130] on span "no-reply-workspace" at bounding box center [152, 135] width 92 height 14
click at [162, 35] on span "Apps" at bounding box center [174, 27] width 31 height 19
click at [232, 26] on icon at bounding box center [226, 26] width 13 height 0
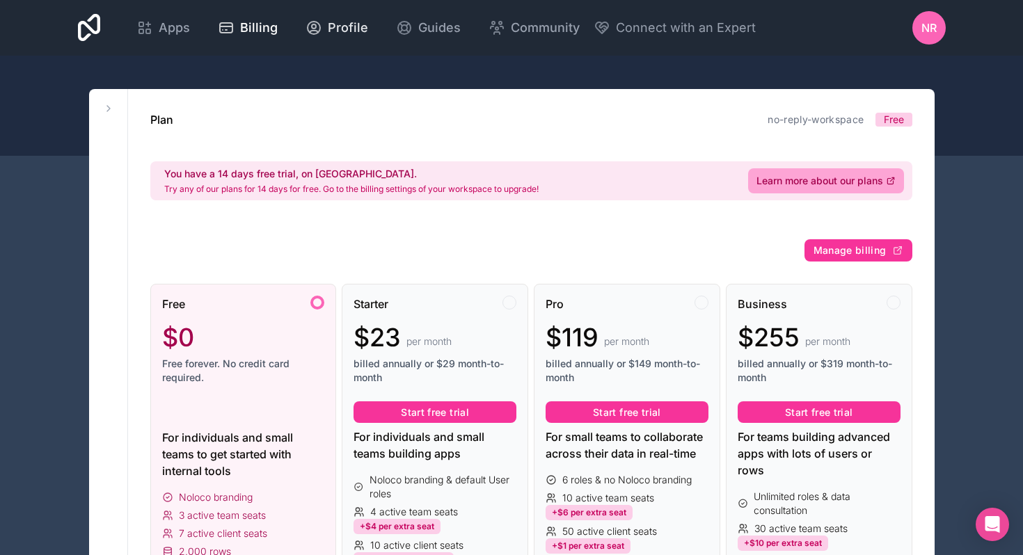
click at [331, 27] on span "Profile" at bounding box center [348, 27] width 40 height 19
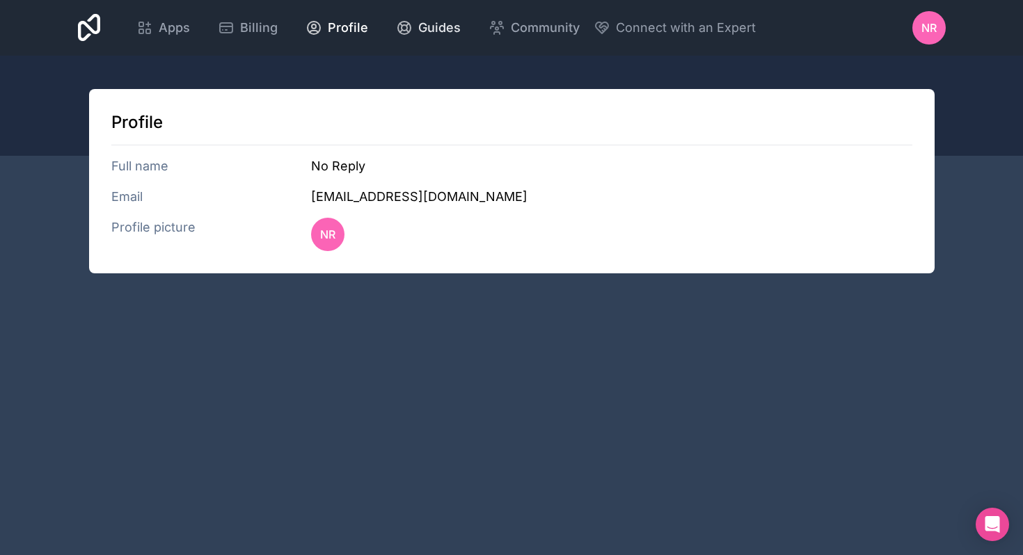
click at [396, 34] on icon at bounding box center [404, 27] width 17 height 17
click at [915, 33] on div "NR" at bounding box center [928, 27] width 33 height 33
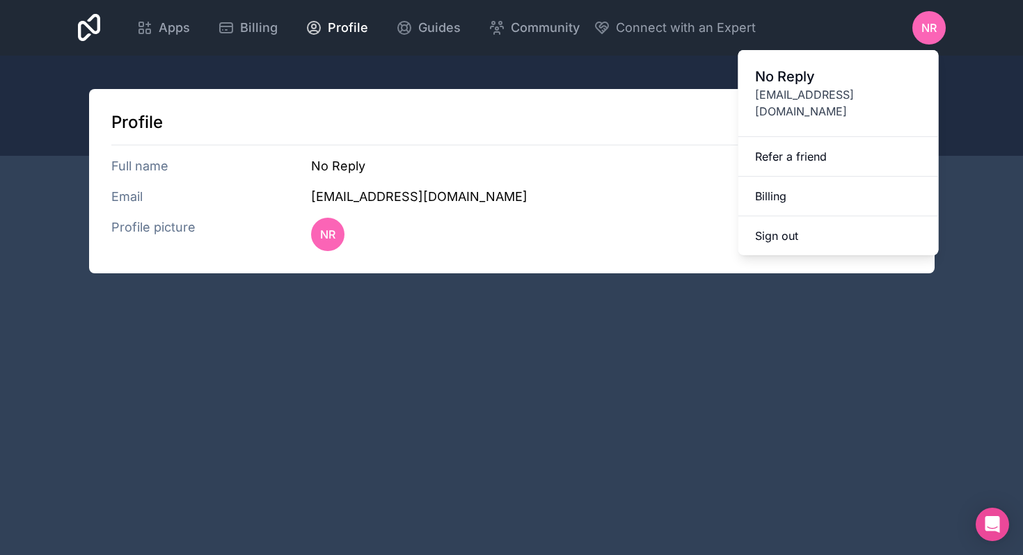
click at [787, 81] on span "No Reply" at bounding box center [838, 76] width 167 height 19
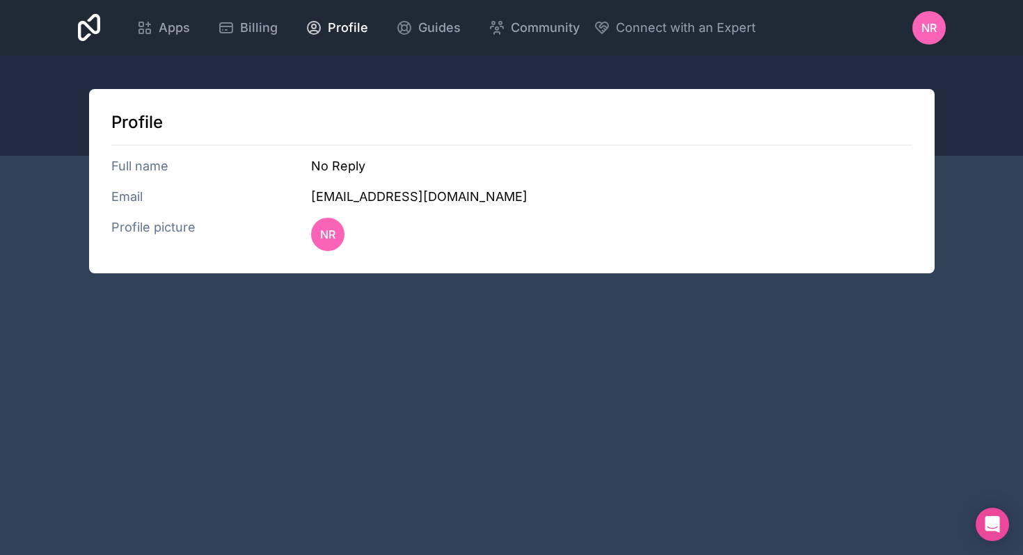
click at [180, 164] on h3 "Full name" at bounding box center [211, 166] width 200 height 19
click at [218, 34] on icon at bounding box center [226, 27] width 17 height 17
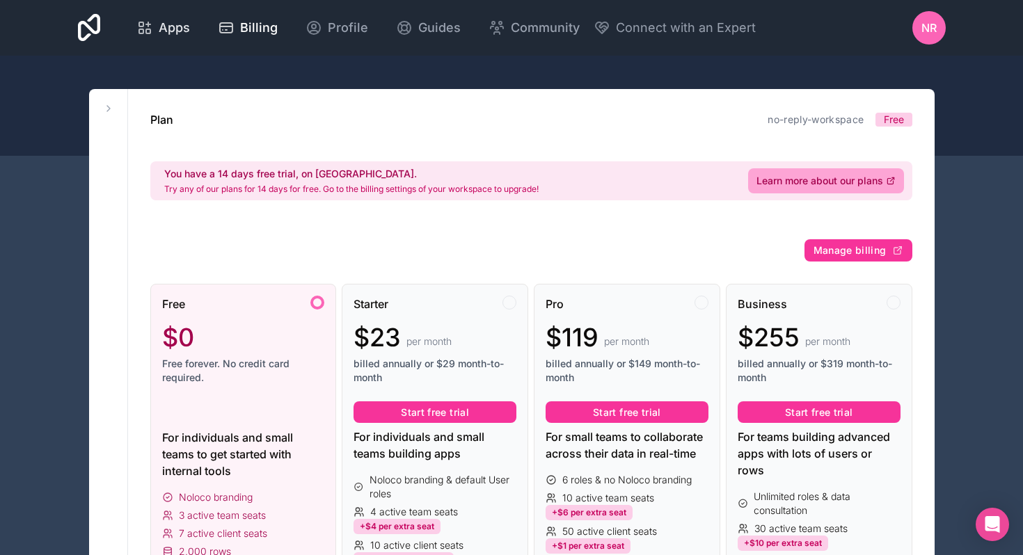
click at [182, 30] on span "Apps" at bounding box center [174, 27] width 31 height 19
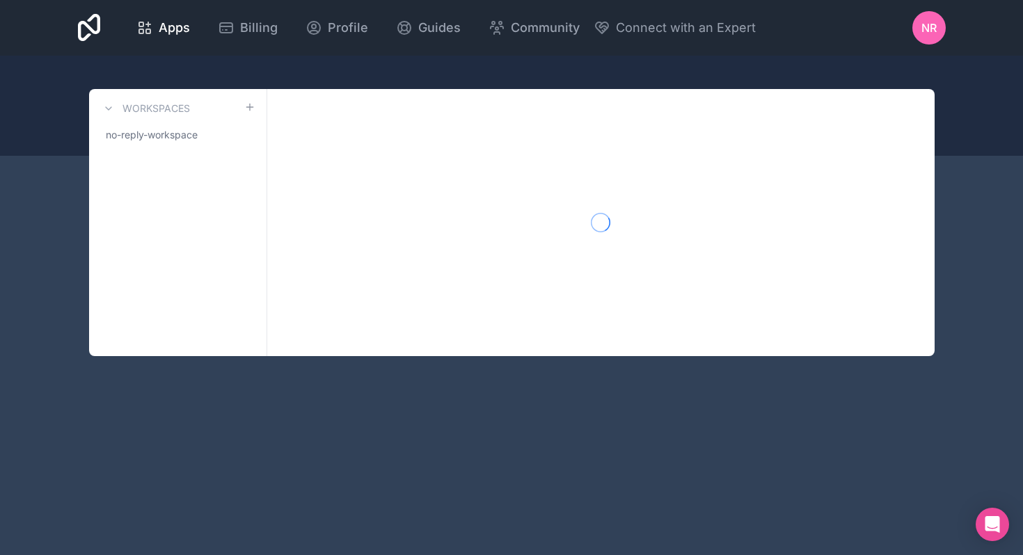
click at [116, 29] on div "Apps Billing Profile Guides Community Connect with an Expert NR Billing Profile…" at bounding box center [512, 28] width 890 height 56
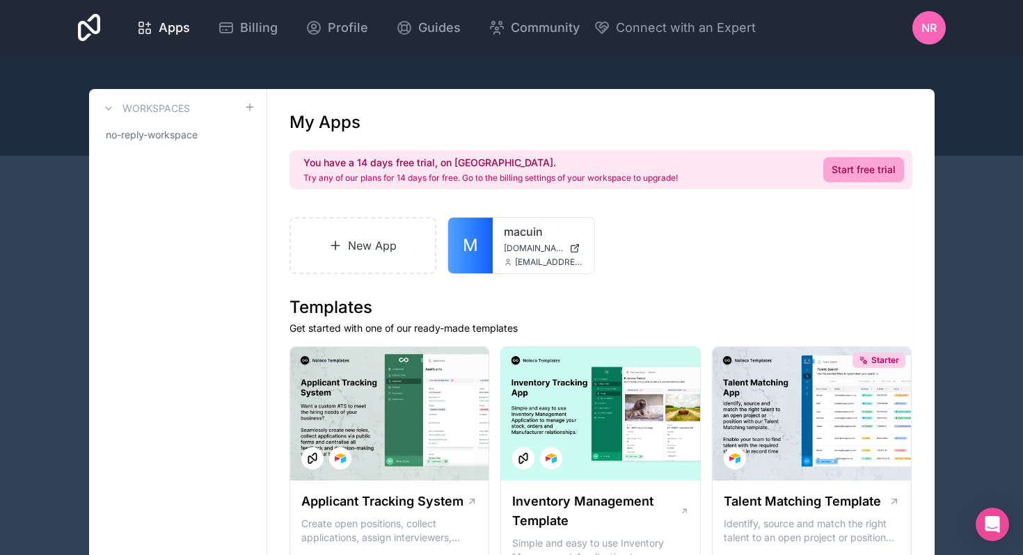
click at [87, 33] on icon at bounding box center [89, 27] width 23 height 33
click at [455, 24] on span "Guides" at bounding box center [439, 27] width 42 height 19
click at [518, 14] on link "Community" at bounding box center [533, 28] width 113 height 31
click at [86, 30] on icon at bounding box center [89, 27] width 23 height 33
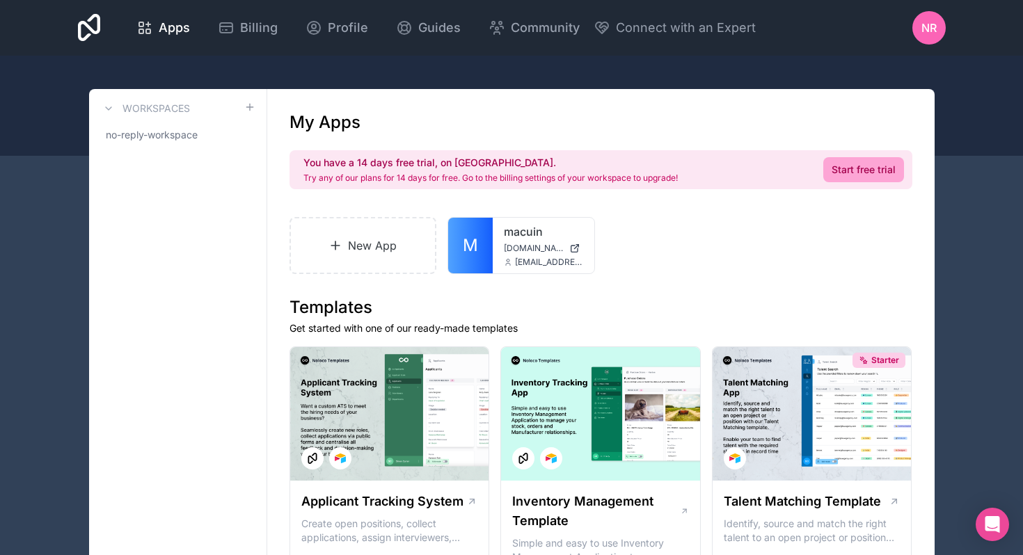
click at [86, 30] on icon at bounding box center [89, 27] width 23 height 33
click at [498, 246] on div "macuin macuin.noloco.co noreply@macuin.com" at bounding box center [544, 246] width 102 height 56
click at [540, 241] on div "macuin macuin.noloco.co noreply@macuin.com" at bounding box center [544, 246] width 102 height 56
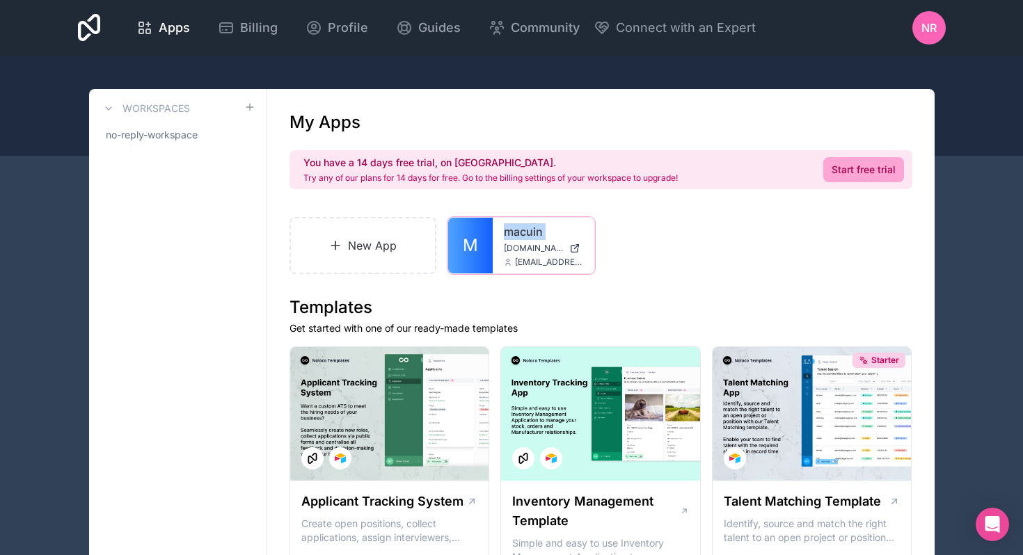
click at [540, 241] on div "macuin macuin.noloco.co noreply@macuin.com" at bounding box center [544, 246] width 102 height 56
click at [0, 0] on div at bounding box center [0, 0] width 0 height 0
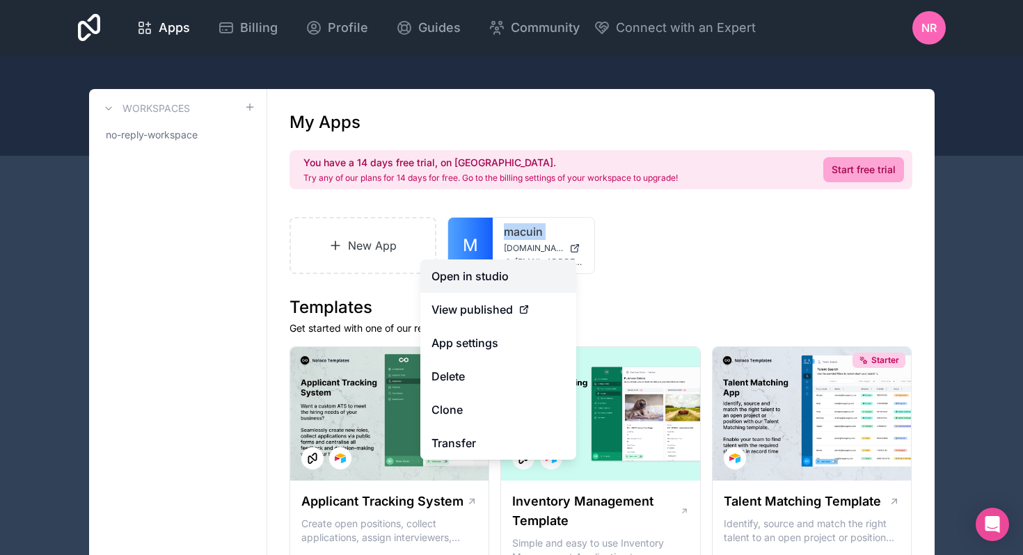
click at [509, 279] on link "Open in studio" at bounding box center [498, 276] width 156 height 33
